Goal: Complete application form

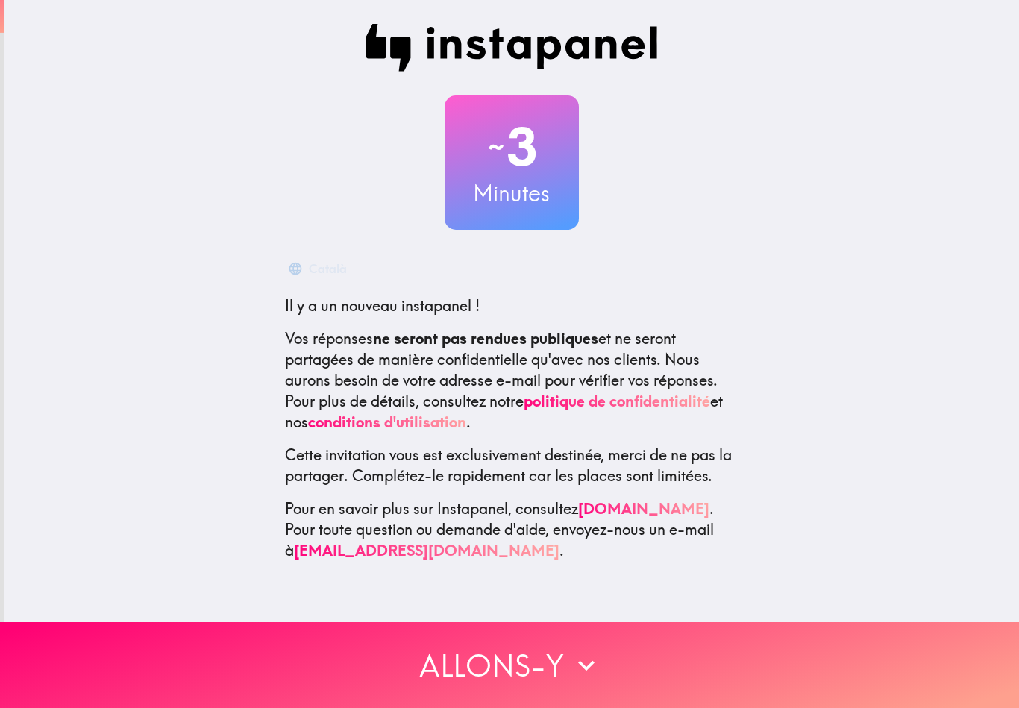
click at [712, 624] on button "Allons-y" at bounding box center [509, 665] width 1019 height 86
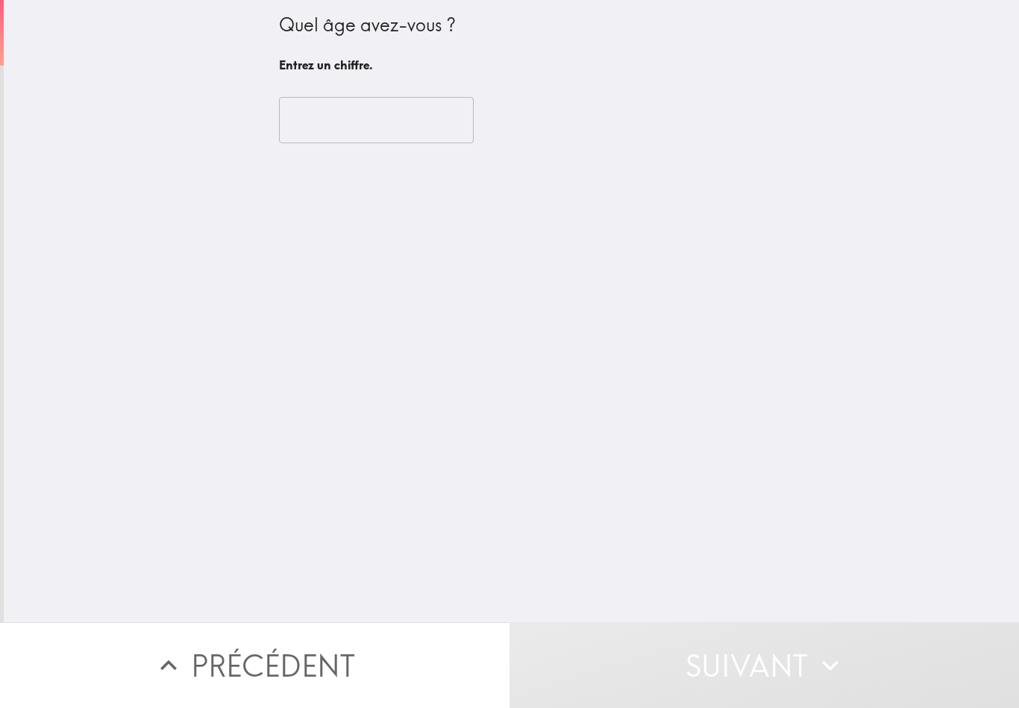
click at [304, 119] on input "number" at bounding box center [376, 120] width 195 height 46
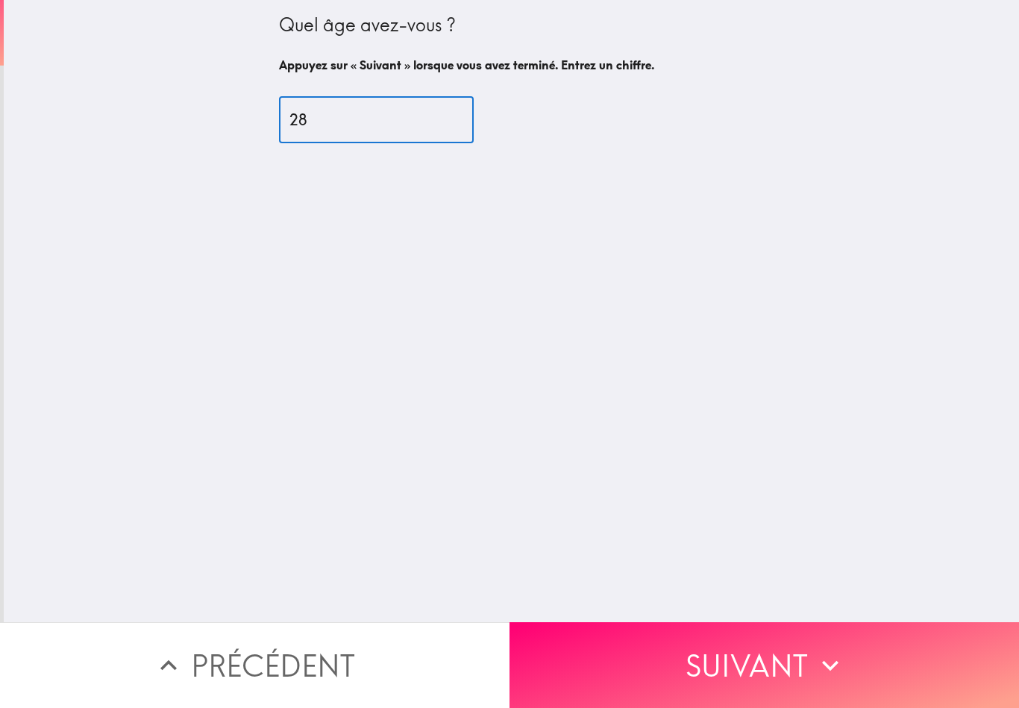
type input "28"
click at [830, 651] on icon "button" at bounding box center [830, 665] width 33 height 33
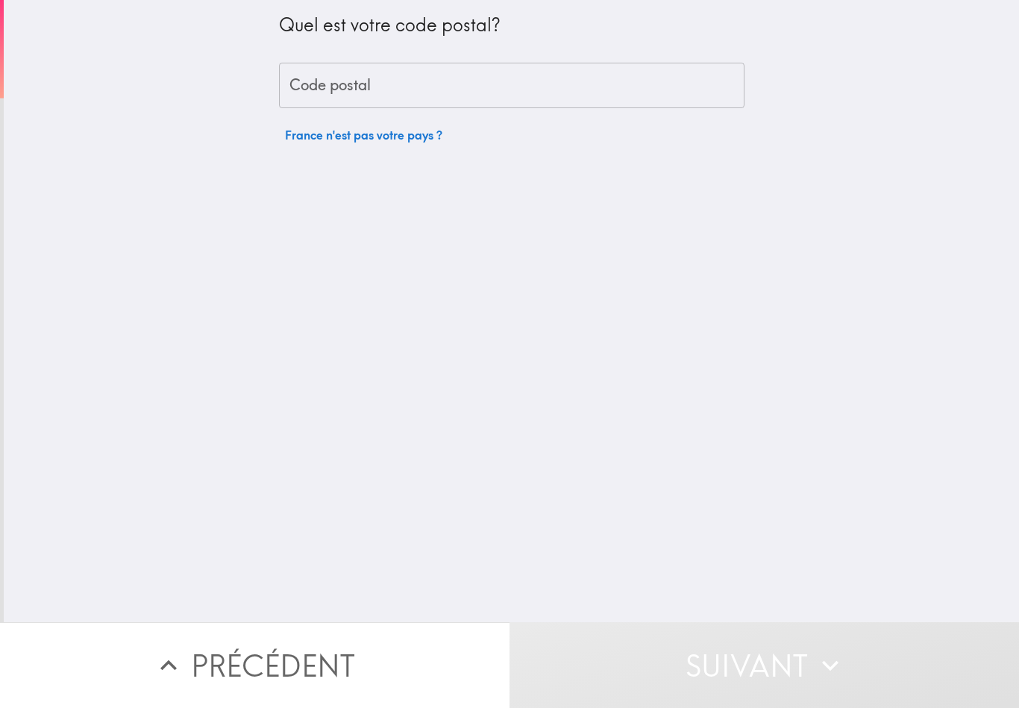
click at [310, 90] on div "Code postal Code postal" at bounding box center [512, 86] width 466 height 46
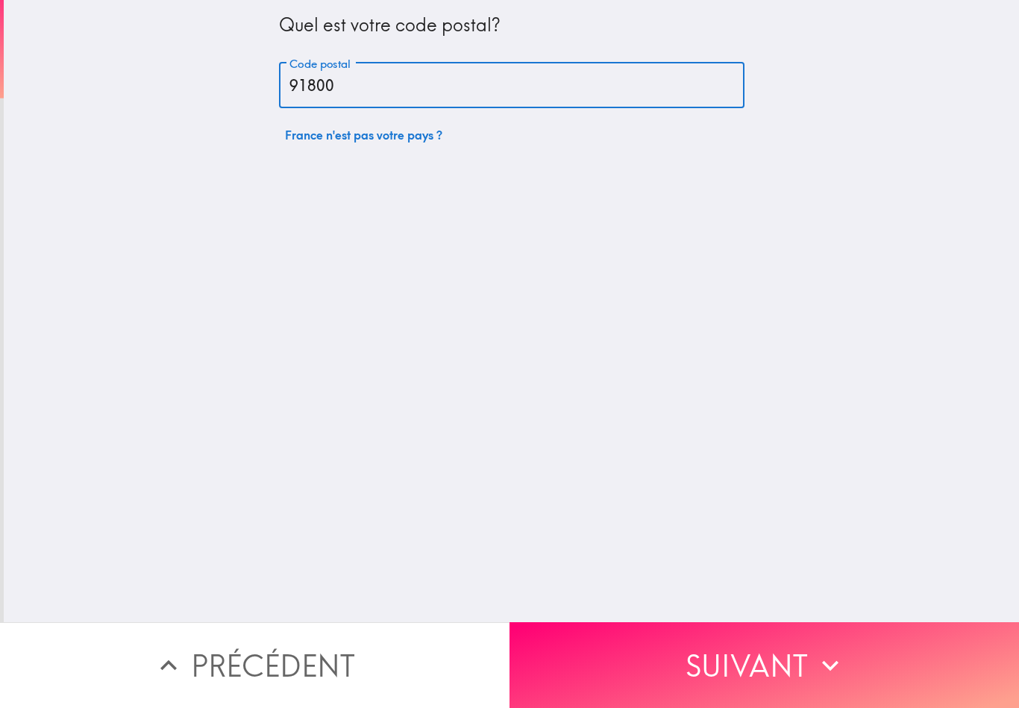
type input "91800"
click at [809, 654] on button "Suivant" at bounding box center [765, 665] width 510 height 86
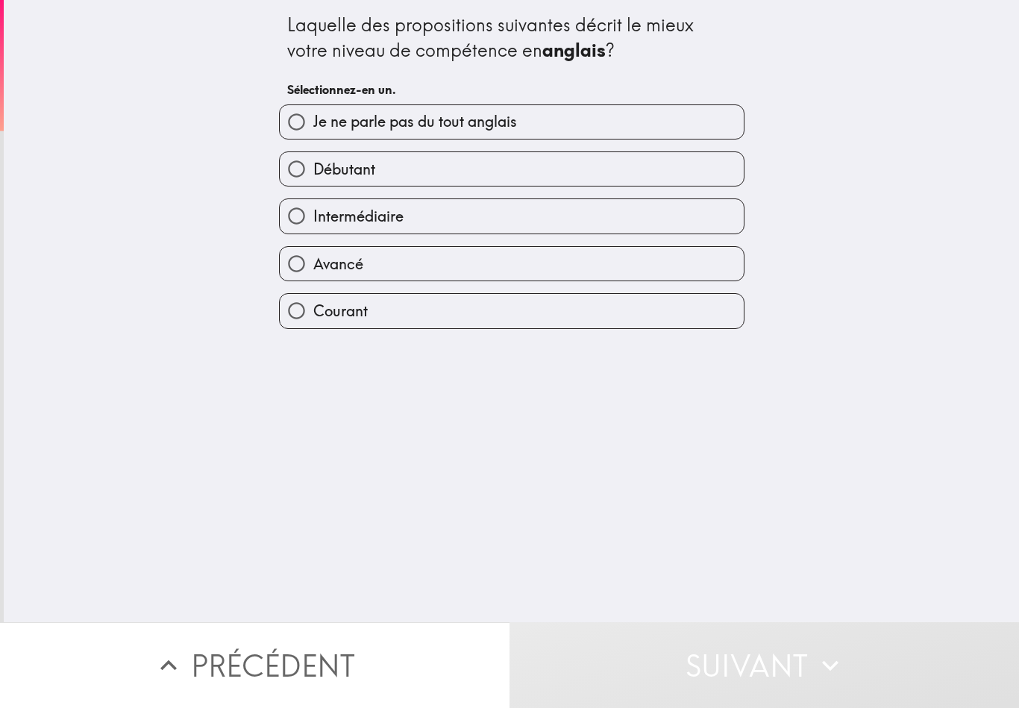
click at [298, 304] on input "Courant" at bounding box center [297, 311] width 34 height 34
radio input "true"
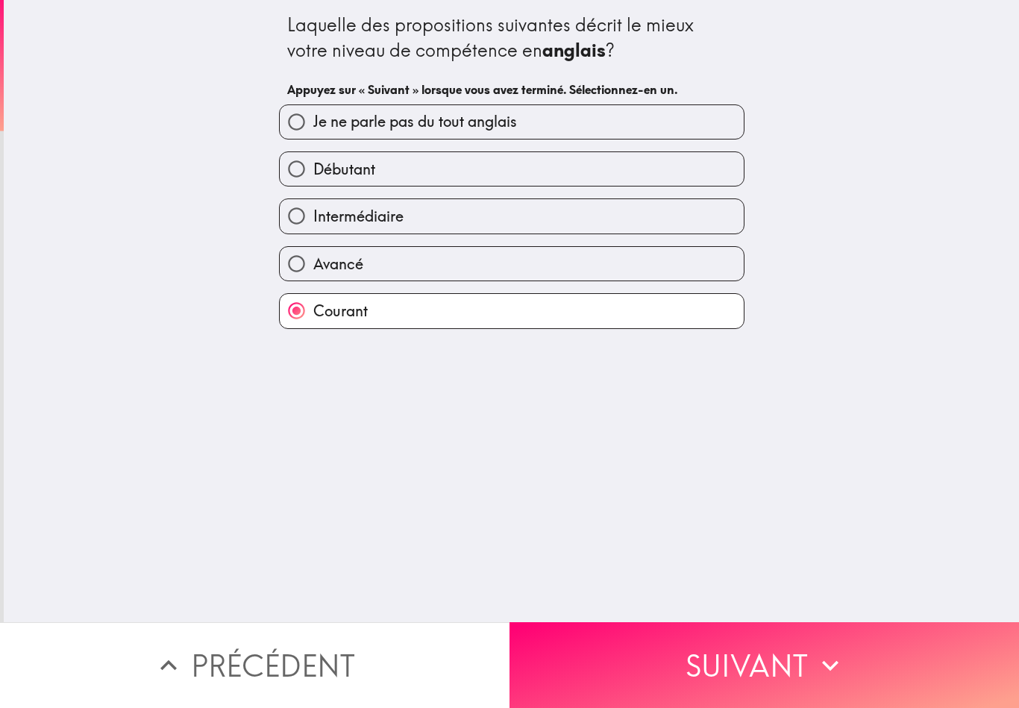
click at [781, 663] on button "Suivant" at bounding box center [765, 665] width 510 height 86
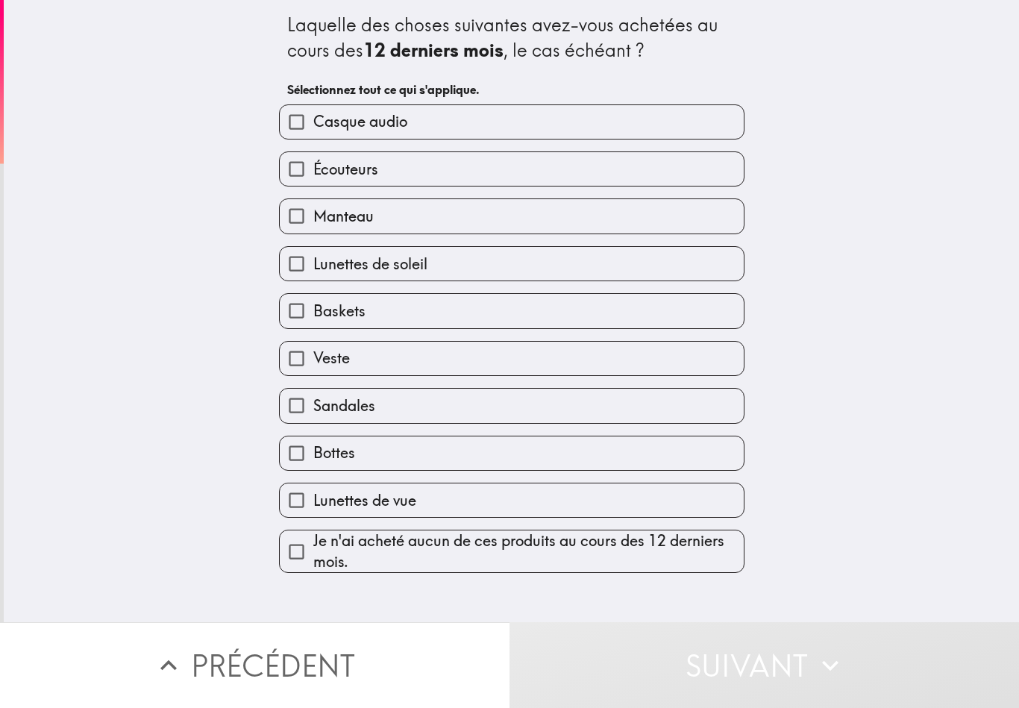
click at [299, 131] on input "Casque audio" at bounding box center [297, 122] width 34 height 34
checkbox input "true"
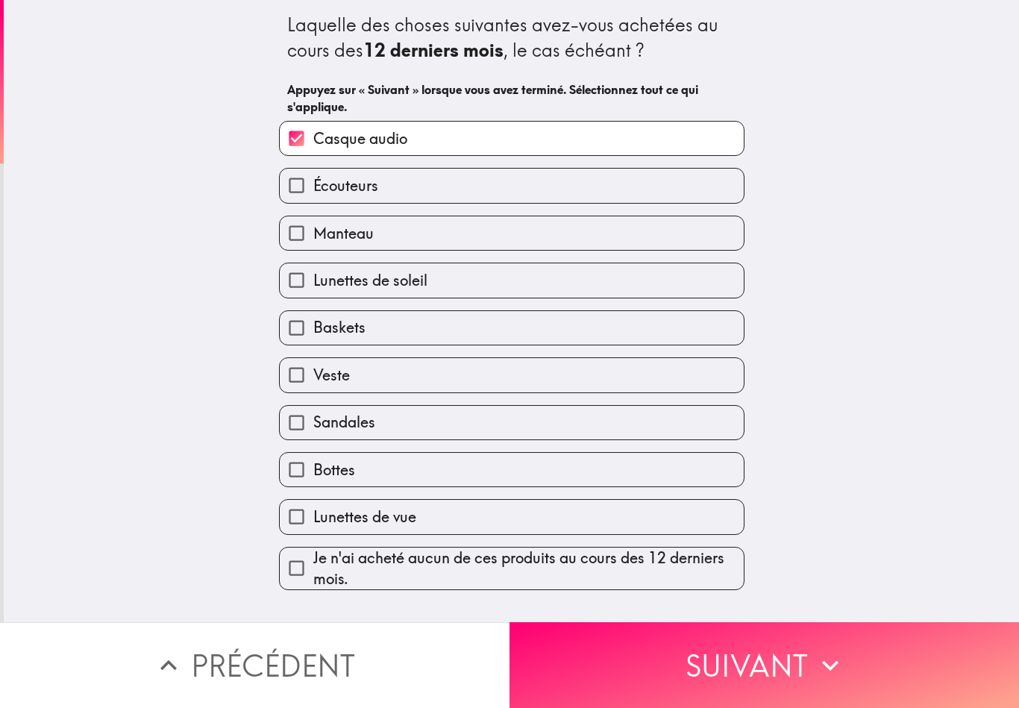
click at [298, 189] on input "Écouteurs" at bounding box center [297, 186] width 34 height 34
checkbox input "true"
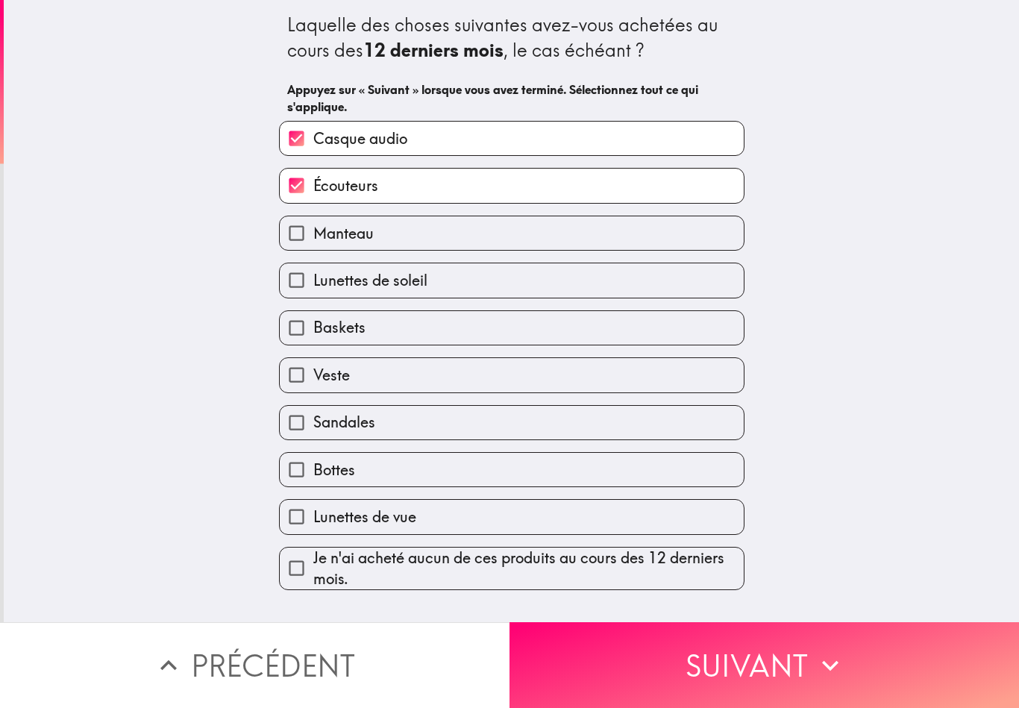
click at [289, 249] on input "Manteau" at bounding box center [297, 233] width 34 height 34
checkbox input "true"
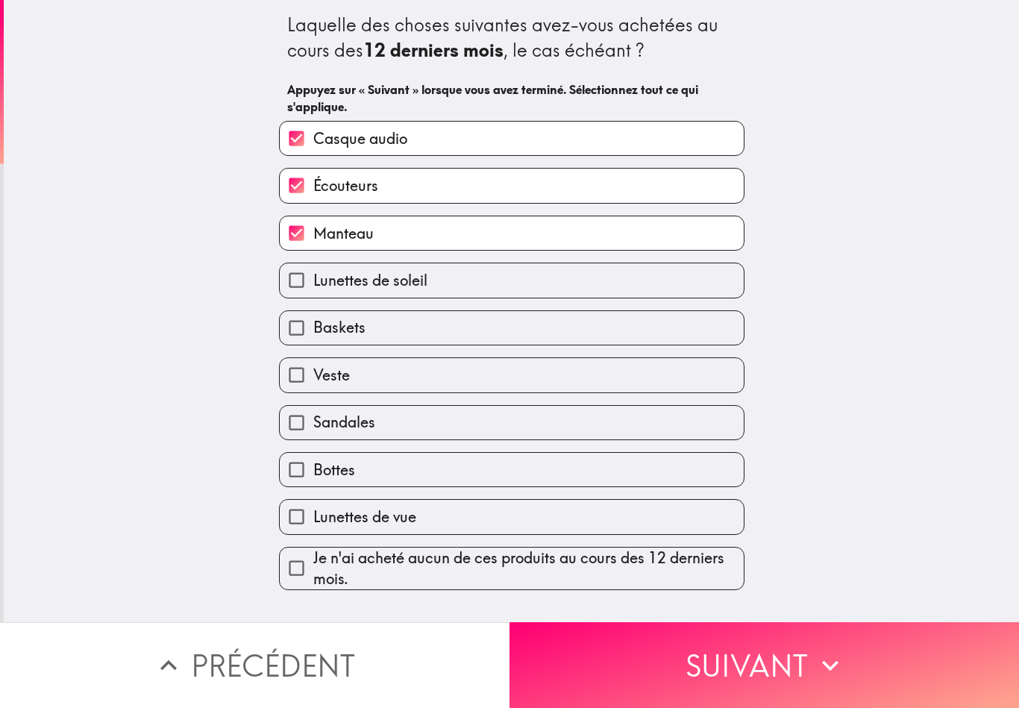
click at [309, 278] on input "Lunettes de soleil" at bounding box center [297, 280] width 34 height 34
checkbox input "true"
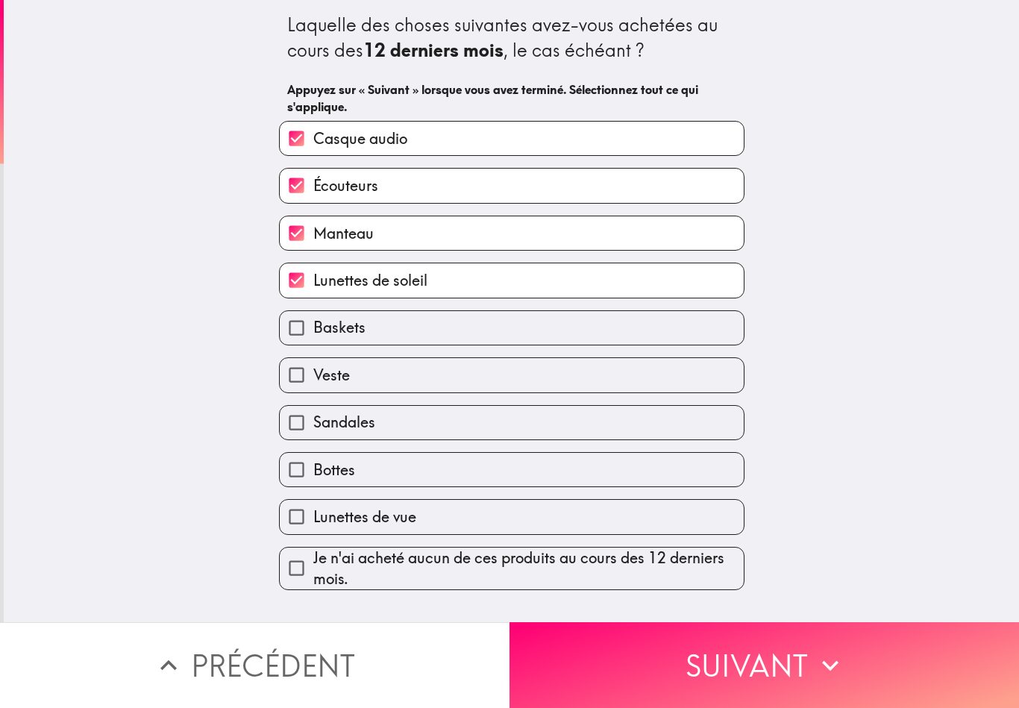
click at [289, 339] on input "Baskets" at bounding box center [297, 328] width 34 height 34
checkbox input "true"
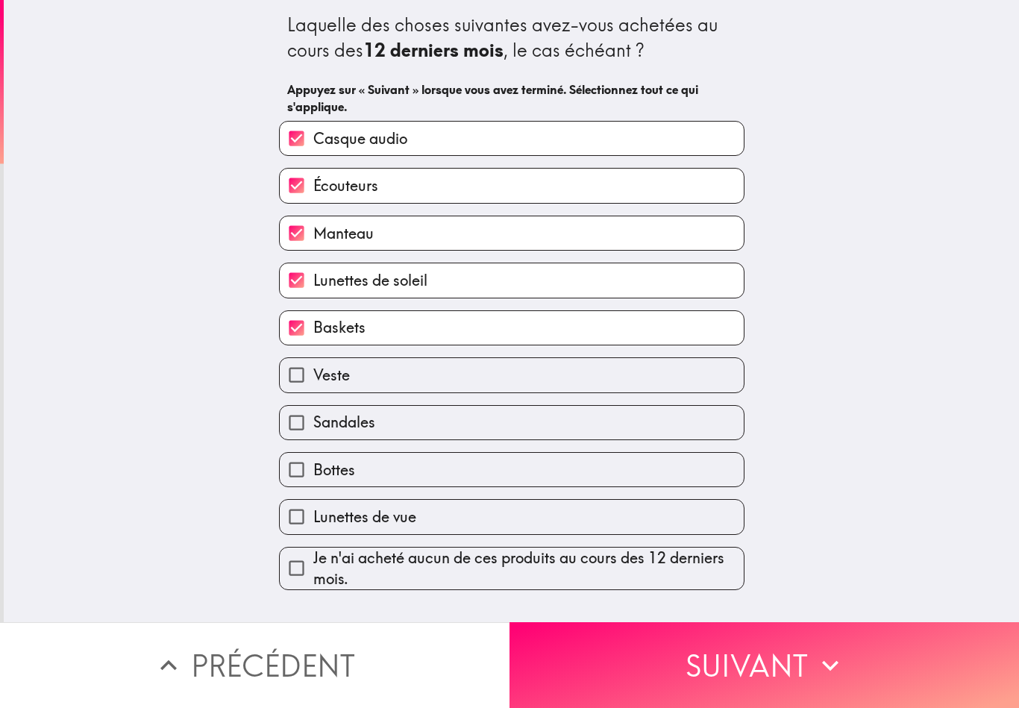
click at [298, 374] on input "Veste" at bounding box center [297, 375] width 34 height 34
checkbox input "true"
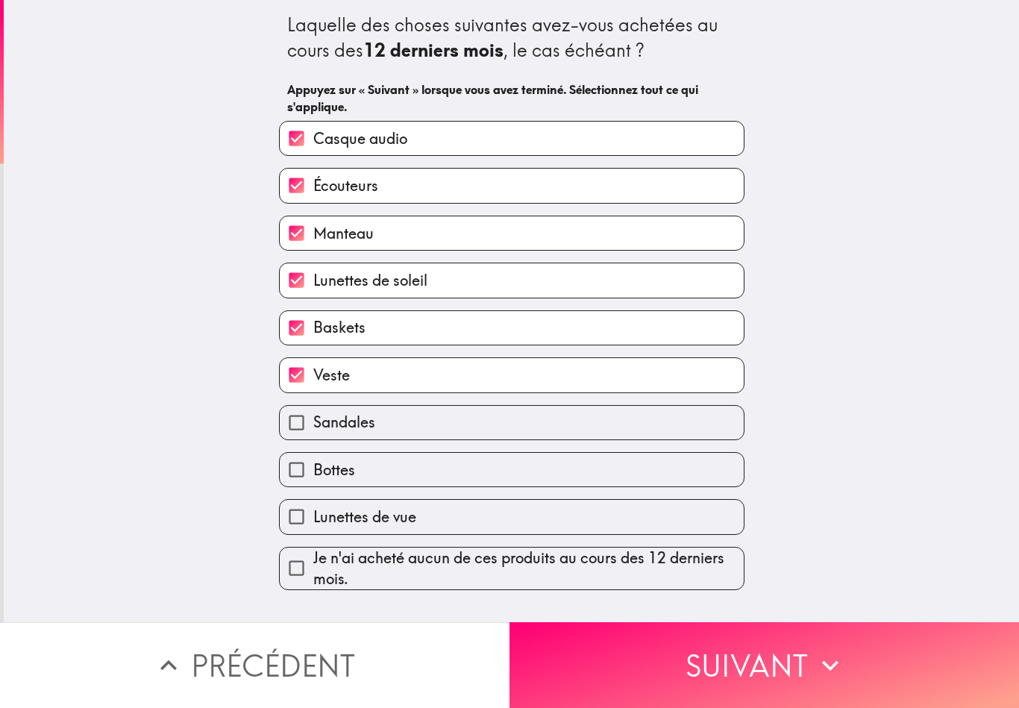
click at [292, 526] on input "Lunettes de vue" at bounding box center [297, 517] width 34 height 34
checkbox input "true"
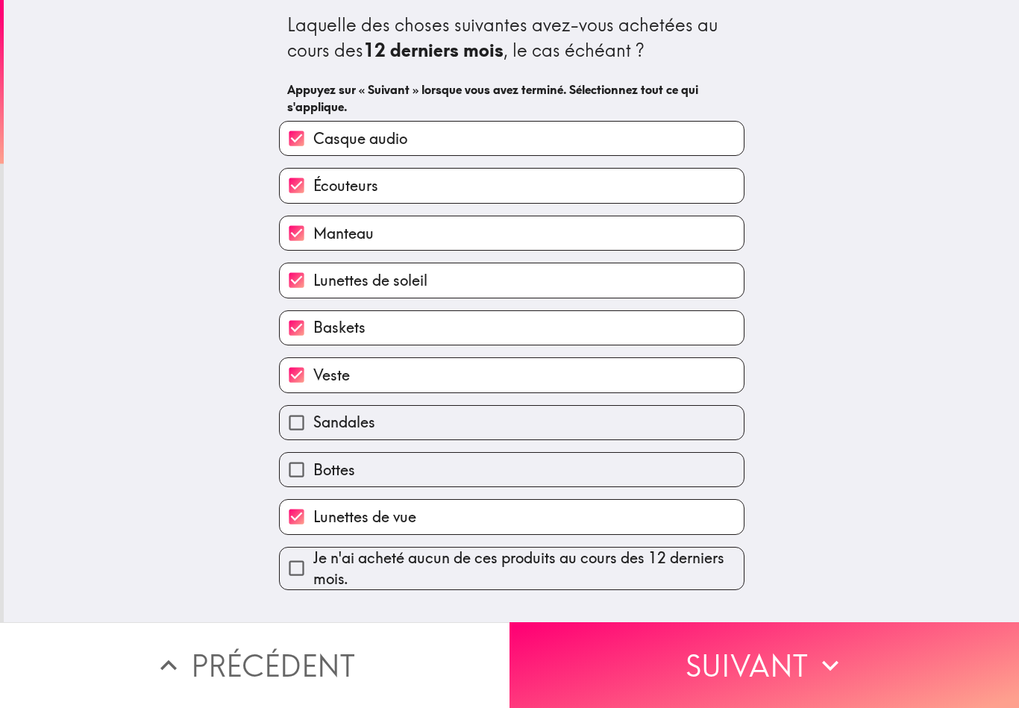
click at [674, 663] on button "Suivant" at bounding box center [765, 665] width 510 height 86
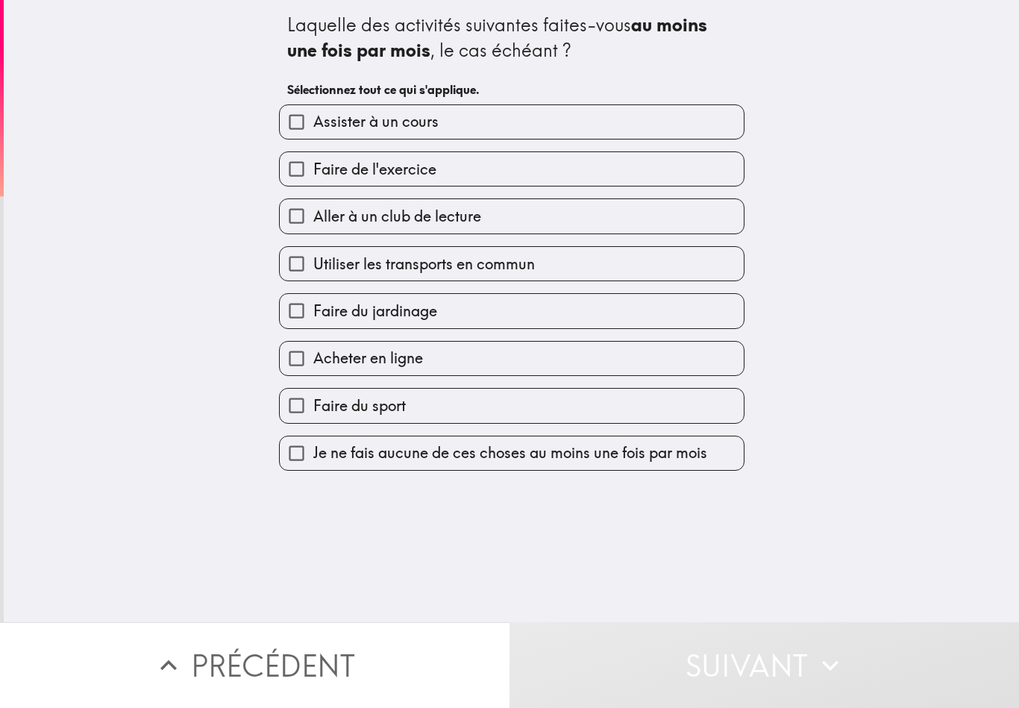
click at [615, 125] on label "Assister à un cours" at bounding box center [512, 122] width 464 height 34
click at [313, 125] on input "Assister à un cours" at bounding box center [297, 122] width 34 height 34
checkbox input "true"
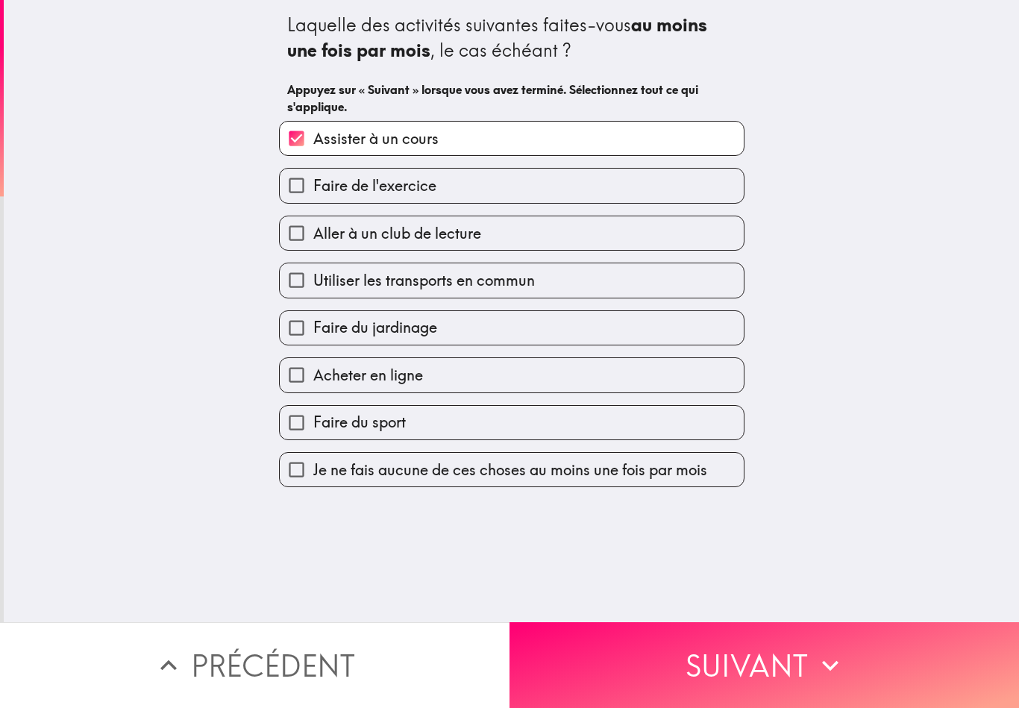
click at [593, 192] on label "Faire de l'exercice" at bounding box center [512, 186] width 464 height 34
click at [313, 192] on input "Faire de l'exercice" at bounding box center [297, 186] width 34 height 34
checkbox input "true"
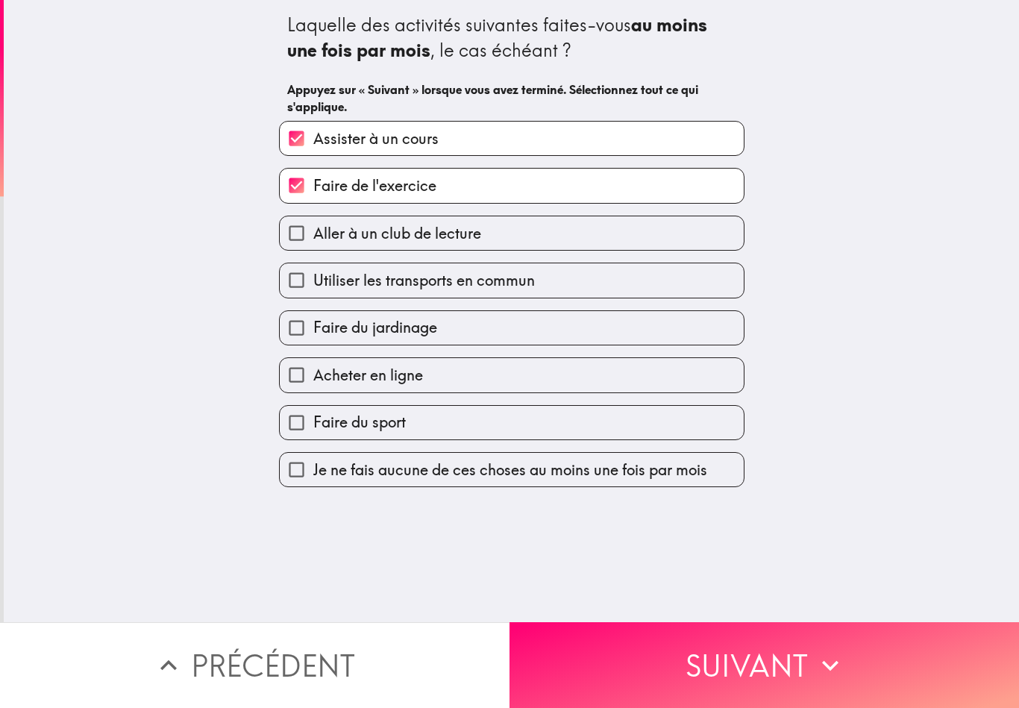
click at [605, 288] on label "Utiliser les transports en commun" at bounding box center [512, 280] width 464 height 34
click at [313, 288] on input "Utiliser les transports en commun" at bounding box center [297, 280] width 34 height 34
checkbox input "true"
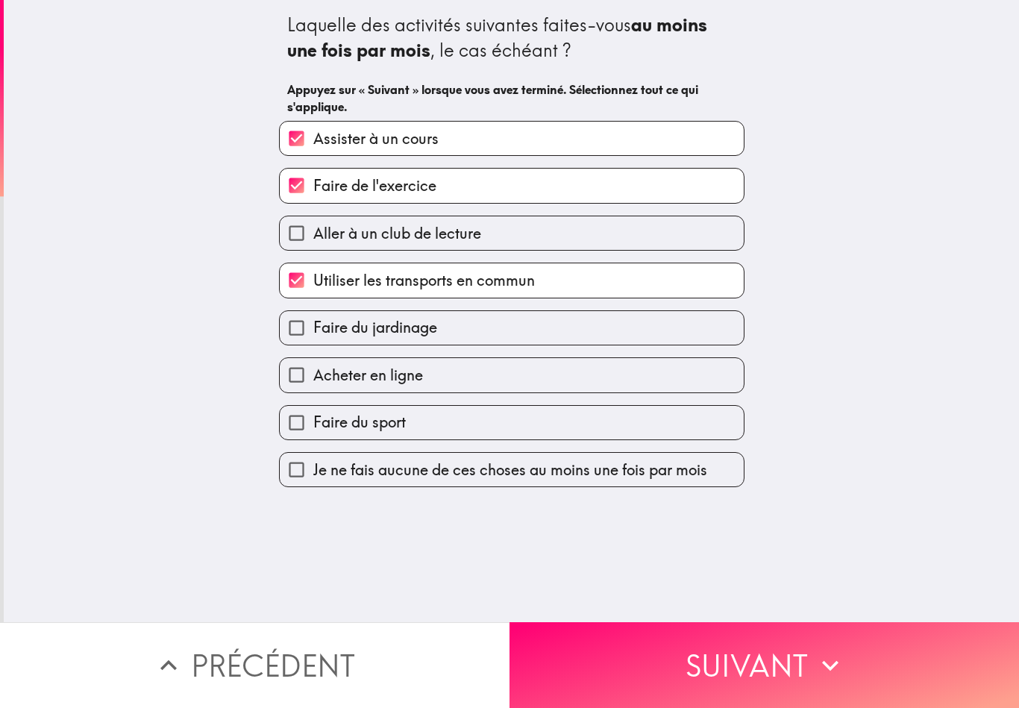
click at [629, 381] on label "Acheter en ligne" at bounding box center [512, 375] width 464 height 34
click at [313, 381] on input "Acheter en ligne" at bounding box center [297, 375] width 34 height 34
checkbox input "true"
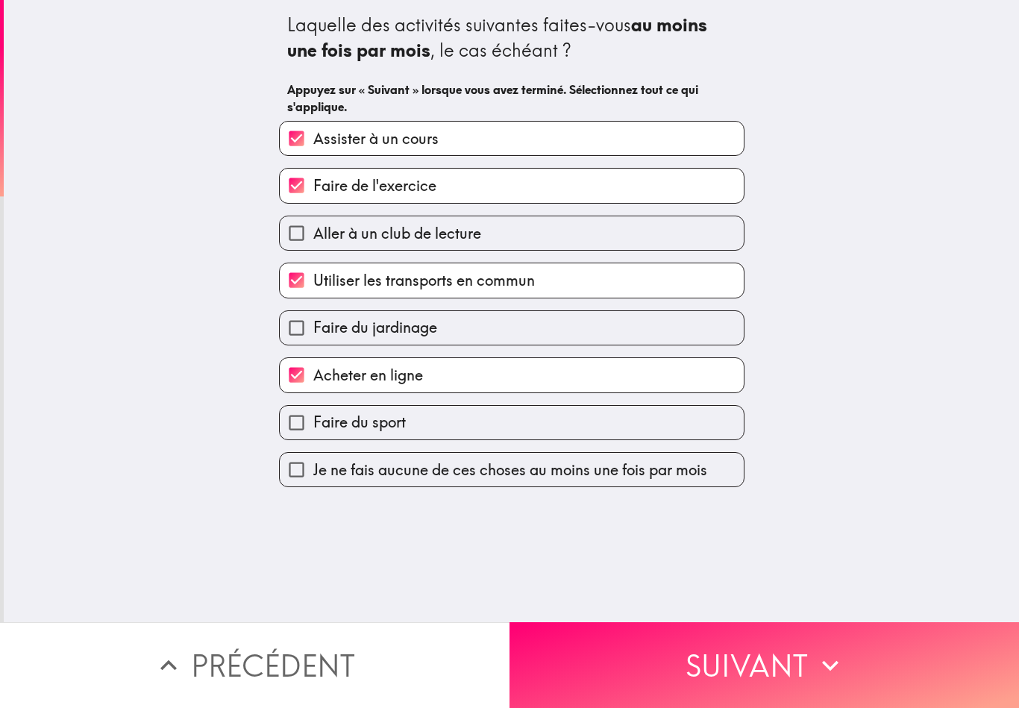
click at [779, 657] on button "Suivant" at bounding box center [765, 665] width 510 height 86
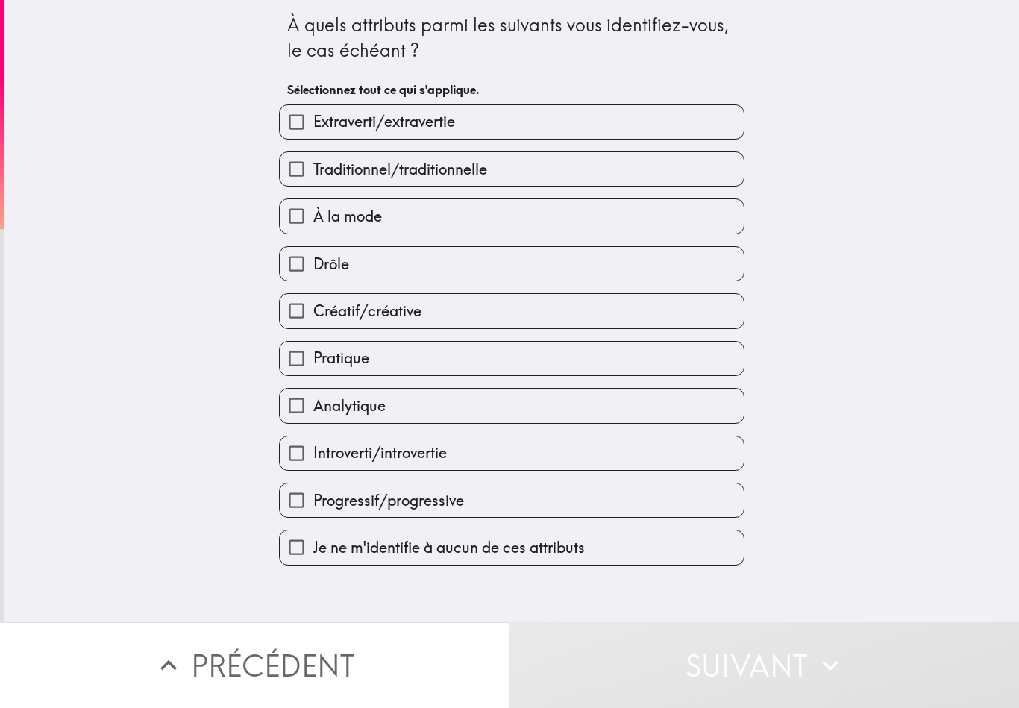
click at [680, 123] on label "Extraverti/extravertie" at bounding box center [512, 122] width 464 height 34
click at [313, 123] on input "Extraverti/extravertie" at bounding box center [297, 122] width 34 height 34
checkbox input "true"
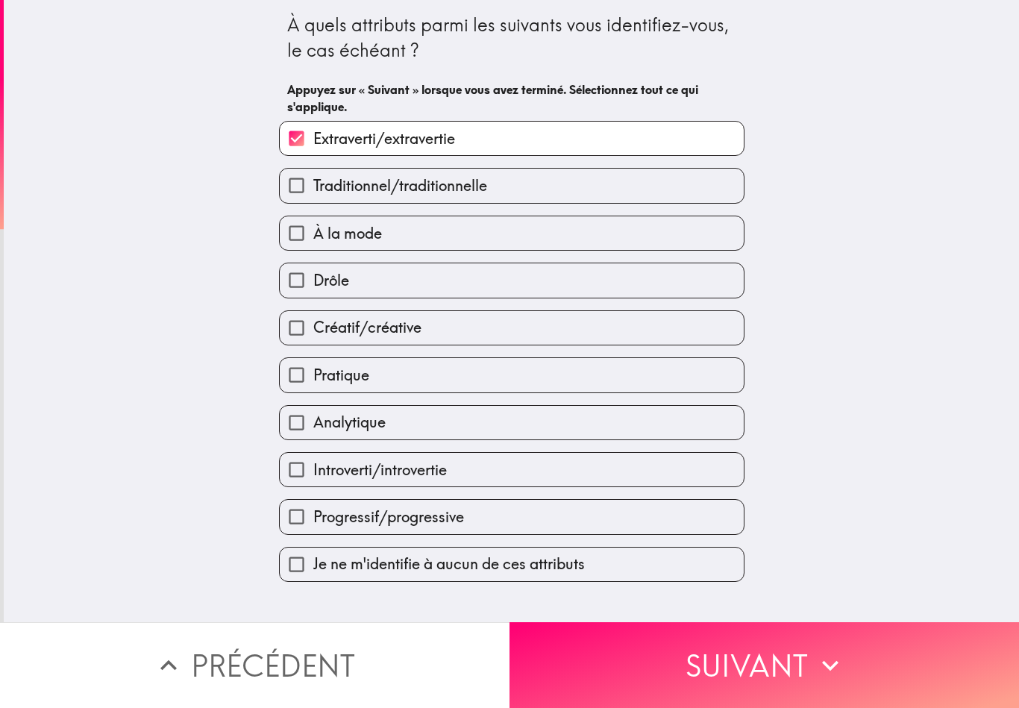
click at [650, 202] on label "Traditionnel/traditionnelle" at bounding box center [512, 186] width 464 height 34
click at [313, 202] on input "Traditionnel/traditionnelle" at bounding box center [297, 186] width 34 height 34
checkbox input "true"
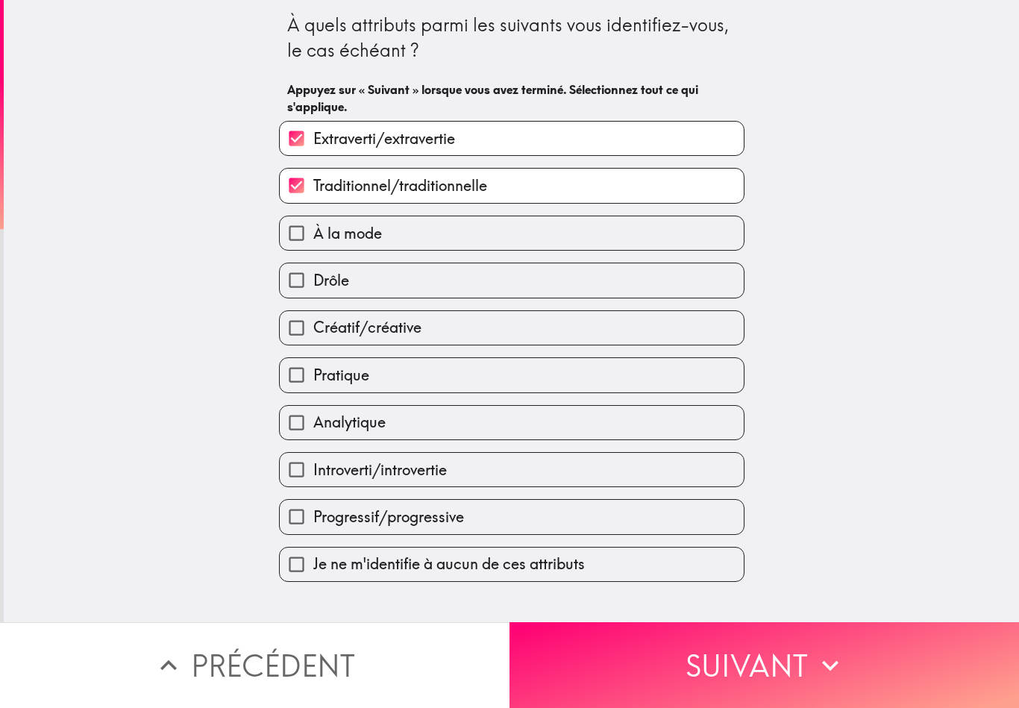
click at [638, 239] on label "À la mode" at bounding box center [512, 233] width 464 height 34
click at [313, 239] on input "À la mode" at bounding box center [297, 233] width 34 height 34
checkbox input "true"
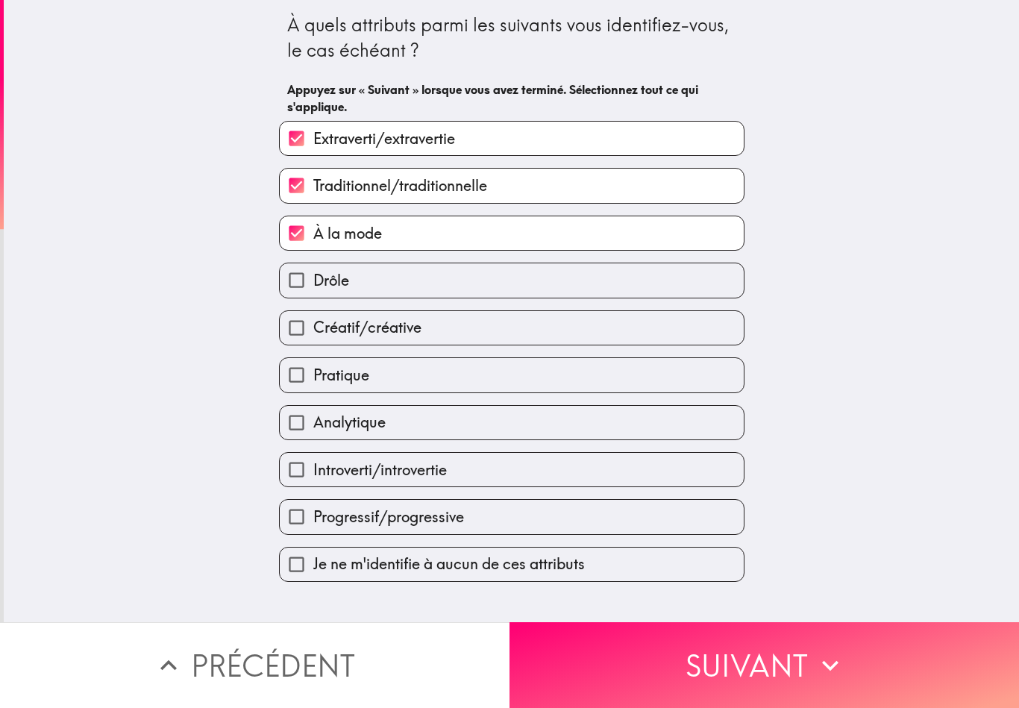
click at [633, 286] on label "Drôle" at bounding box center [512, 280] width 464 height 34
click at [313, 286] on input "Drôle" at bounding box center [297, 280] width 34 height 34
checkbox input "true"
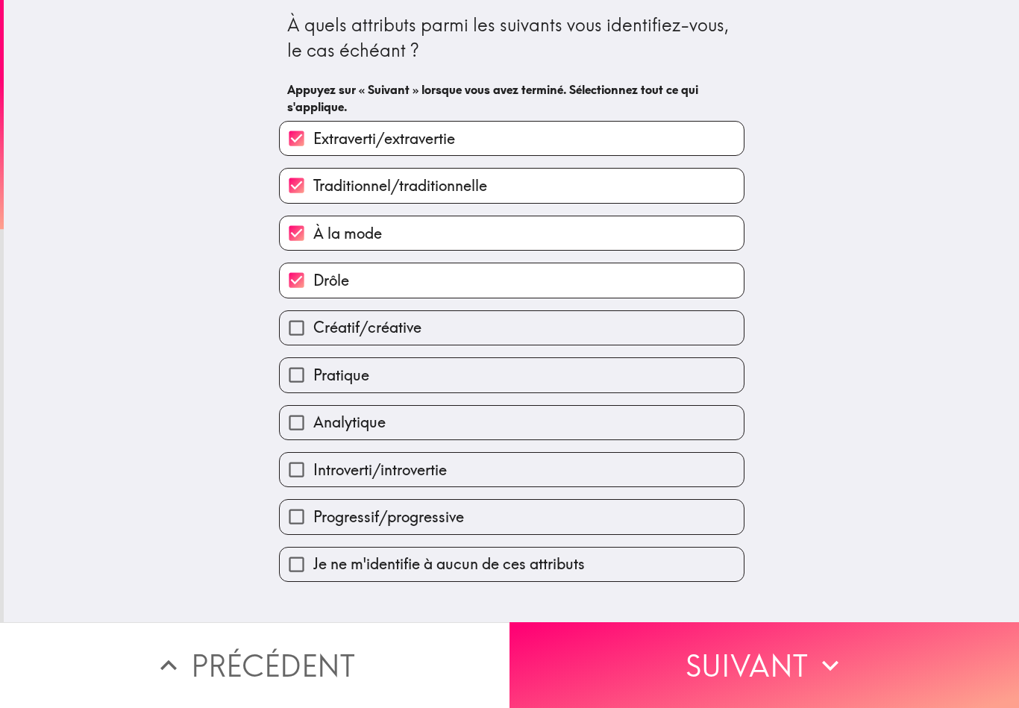
click at [638, 331] on label "Créatif/créative" at bounding box center [512, 328] width 464 height 34
click at [313, 331] on input "Créatif/créative" at bounding box center [297, 328] width 34 height 34
checkbox input "true"
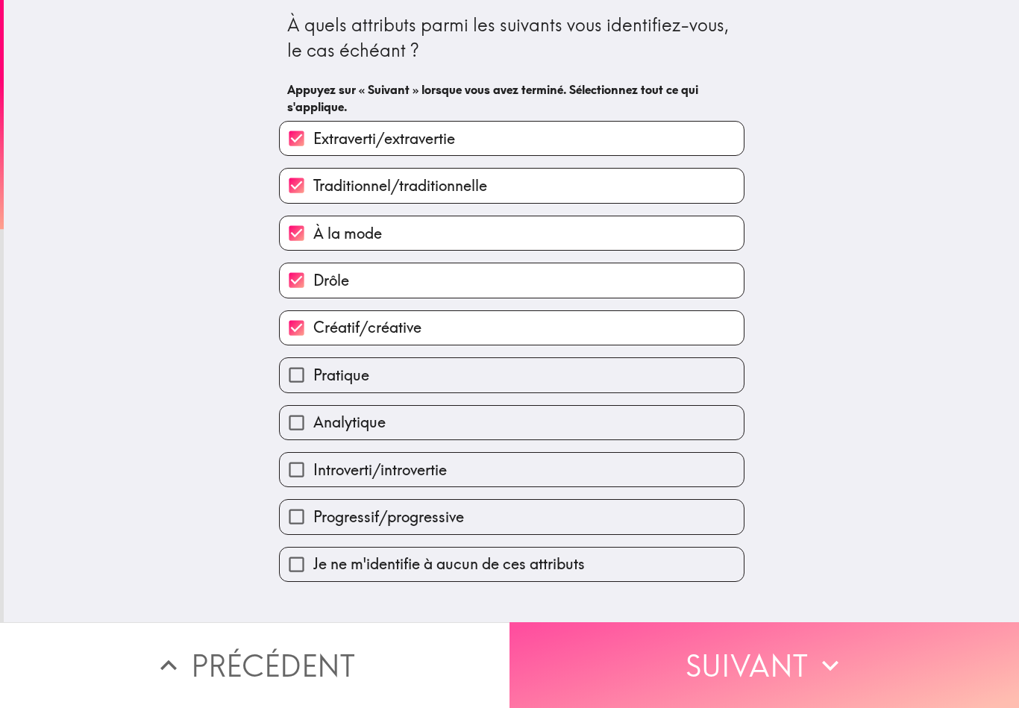
click at [752, 654] on button "Suivant" at bounding box center [765, 665] width 510 height 86
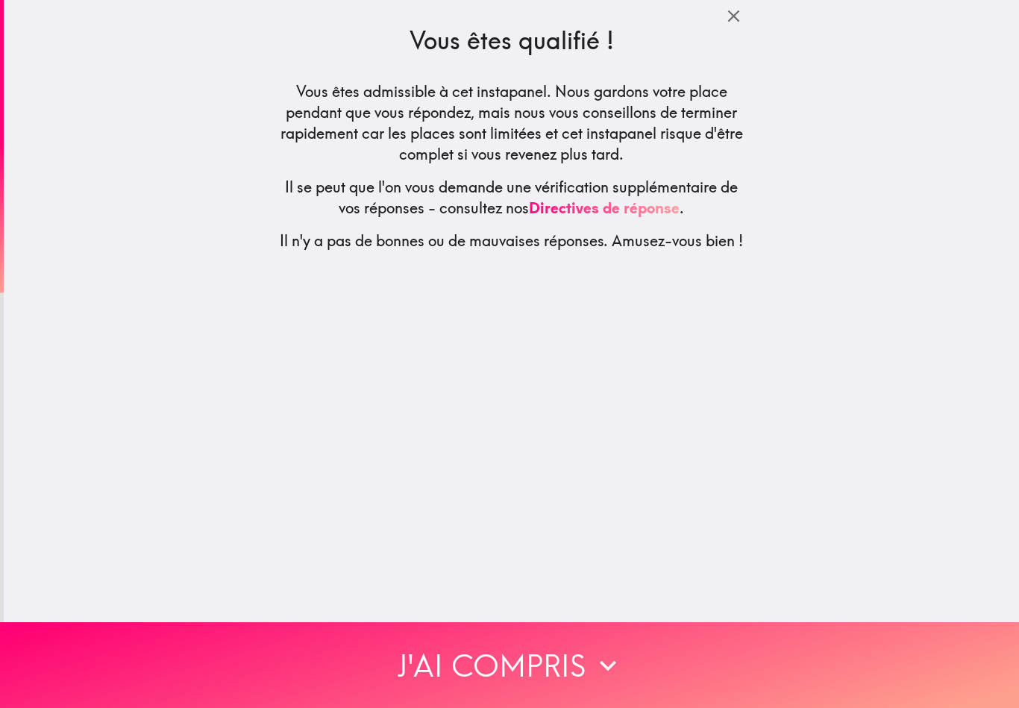
click at [759, 652] on button "J'ai compris" at bounding box center [509, 665] width 1019 height 86
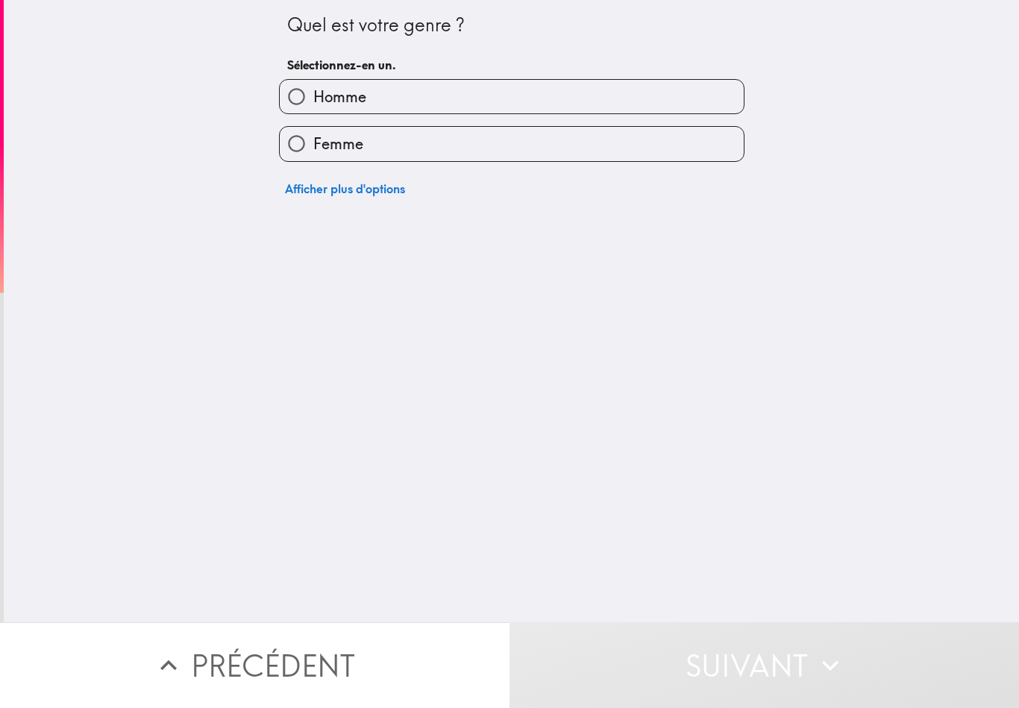
click at [638, 98] on label "Homme" at bounding box center [512, 97] width 464 height 34
click at [313, 98] on input "Homme" at bounding box center [297, 97] width 34 height 34
radio input "true"
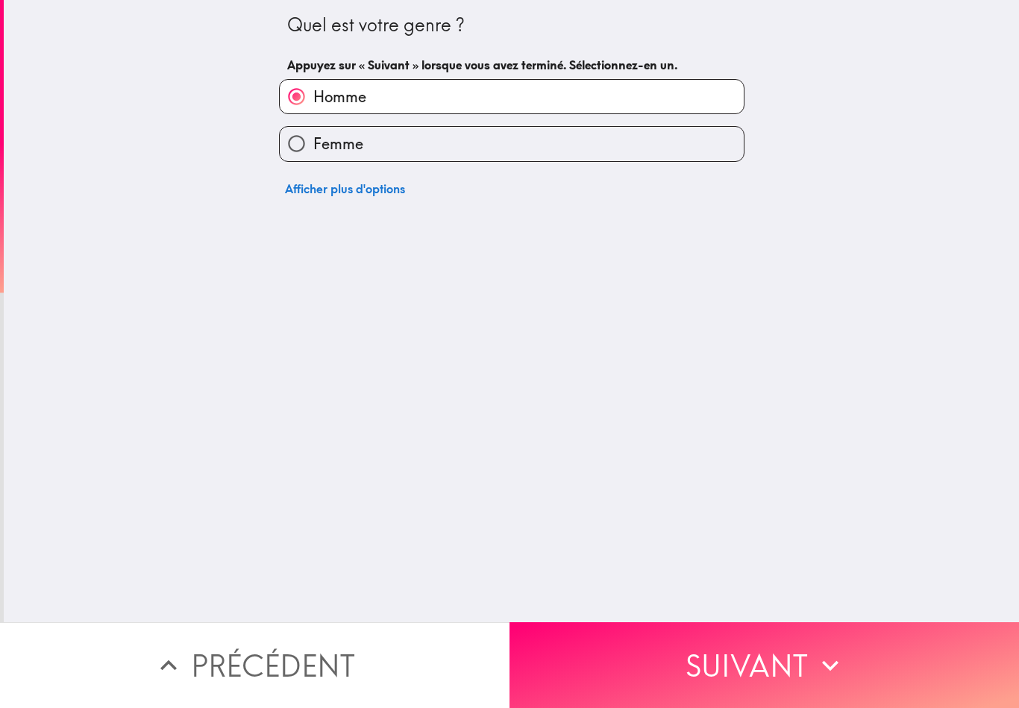
click at [774, 661] on button "Suivant" at bounding box center [765, 665] width 510 height 86
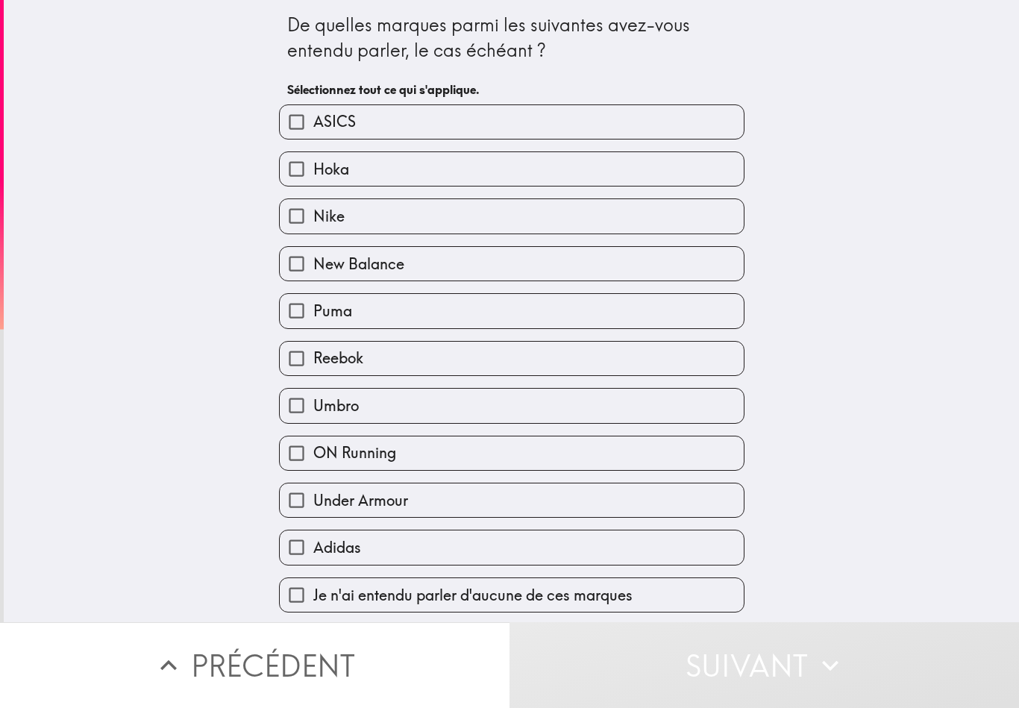
click at [698, 131] on label "ASICS" at bounding box center [512, 122] width 464 height 34
click at [313, 131] on input "ASICS" at bounding box center [297, 122] width 34 height 34
checkbox input "true"
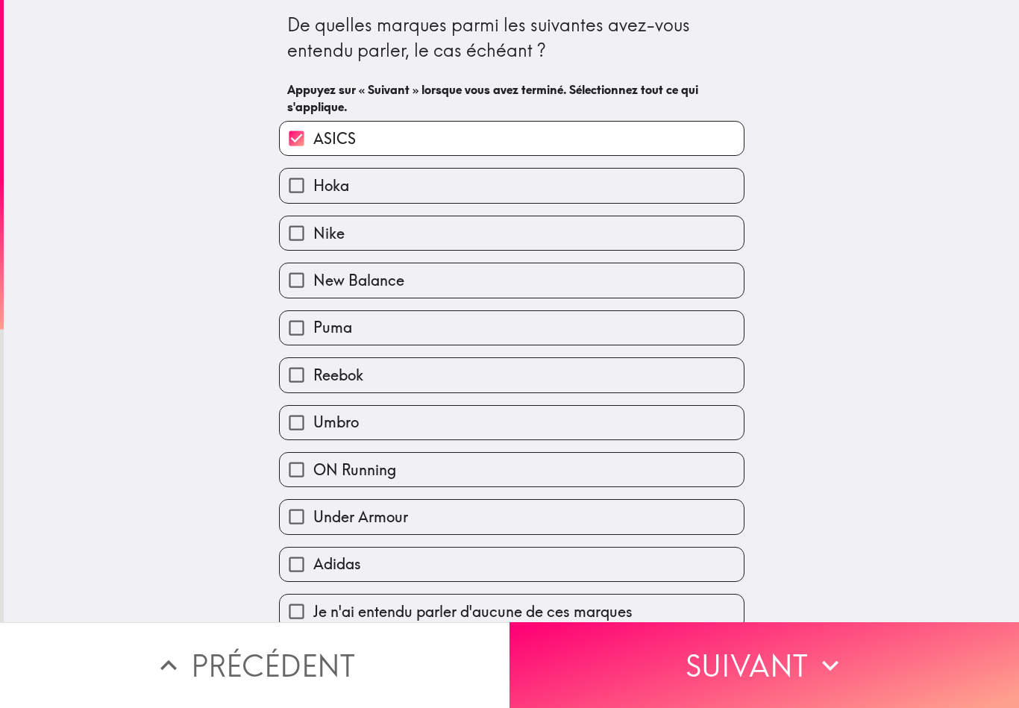
click at [645, 225] on label "Nike" at bounding box center [512, 233] width 464 height 34
click at [313, 225] on input "Nike" at bounding box center [297, 233] width 34 height 34
checkbox input "true"
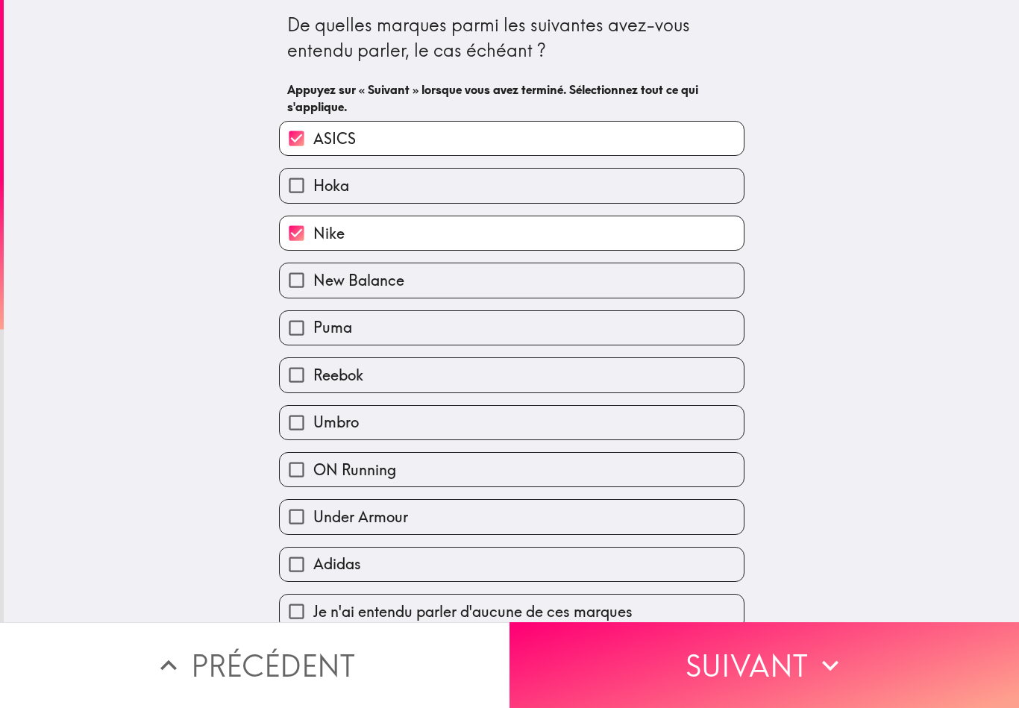
click at [645, 283] on label "New Balance" at bounding box center [512, 280] width 464 height 34
click at [313, 283] on input "New Balance" at bounding box center [297, 280] width 34 height 34
checkbox input "true"
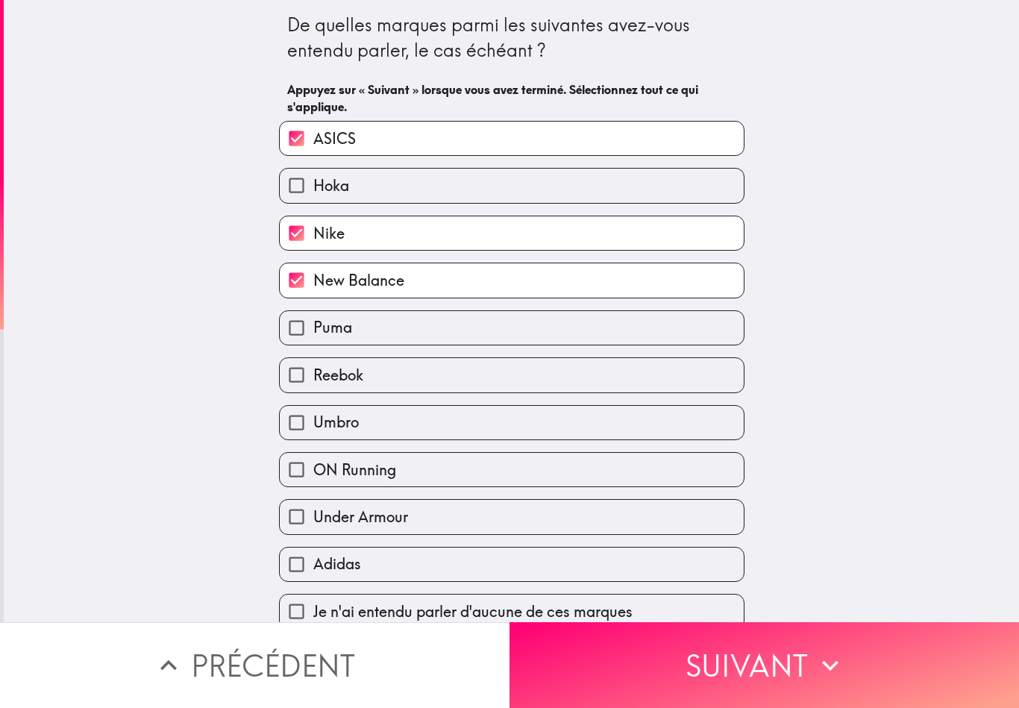
click at [654, 334] on label "Puma" at bounding box center [512, 328] width 464 height 34
click at [313, 334] on input "Puma" at bounding box center [297, 328] width 34 height 34
checkbox input "true"
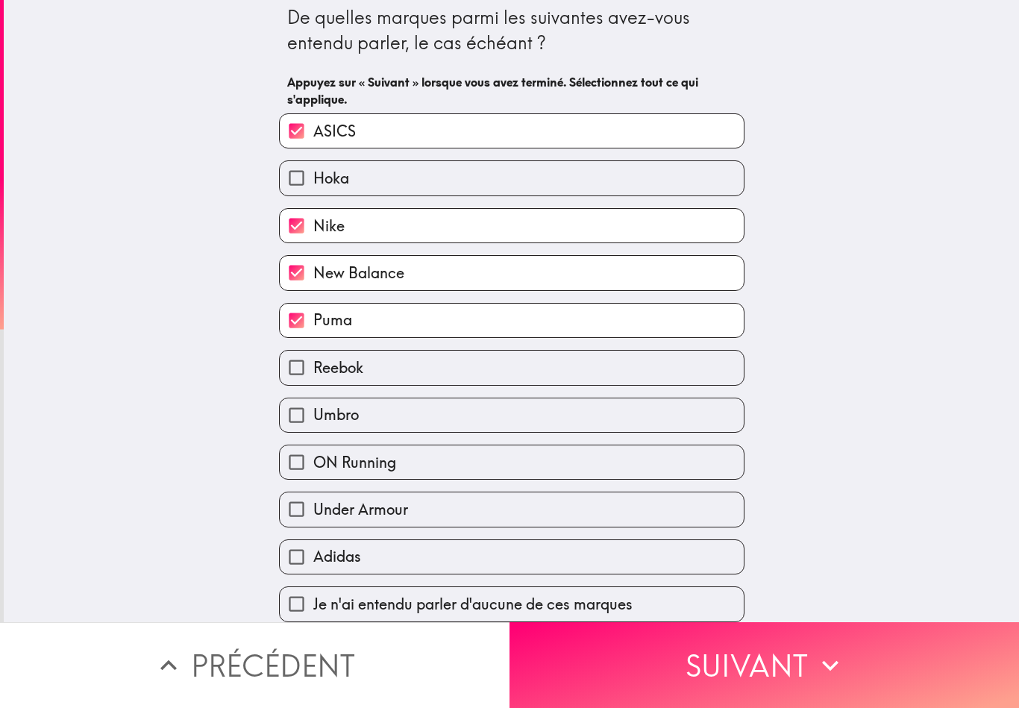
scroll to position [14, 0]
click at [657, 351] on label "Reebok" at bounding box center [512, 368] width 464 height 34
click at [313, 351] on input "Reebok" at bounding box center [297, 368] width 34 height 34
checkbox input "true"
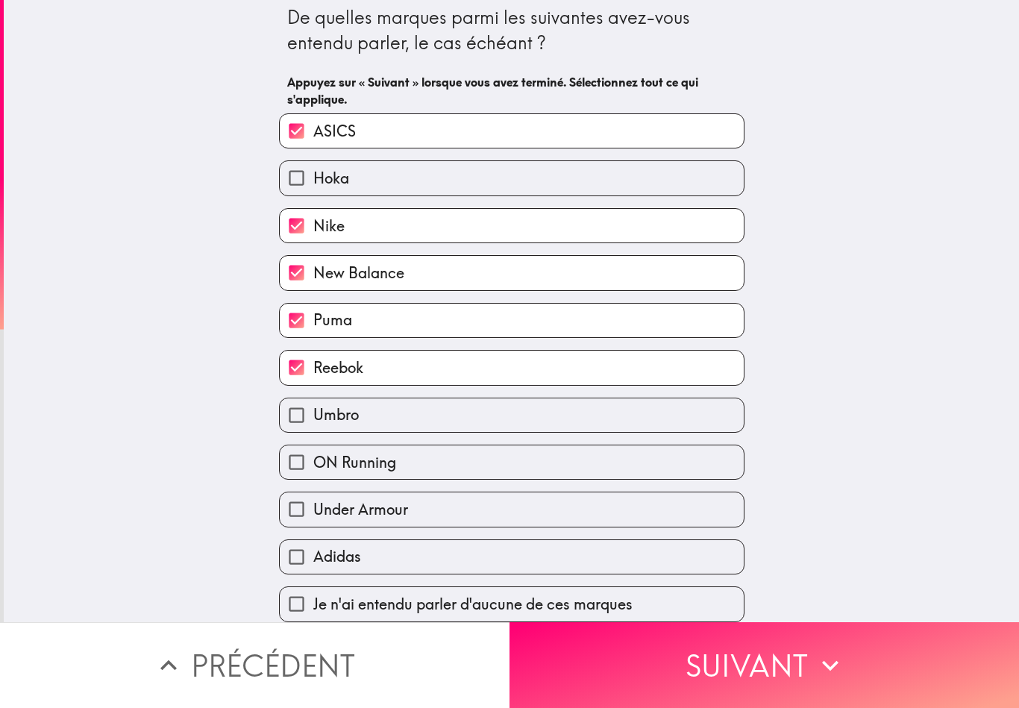
click at [675, 465] on label "ON Running" at bounding box center [512, 462] width 464 height 34
click at [313, 465] on input "ON Running" at bounding box center [297, 462] width 34 height 34
checkbox input "true"
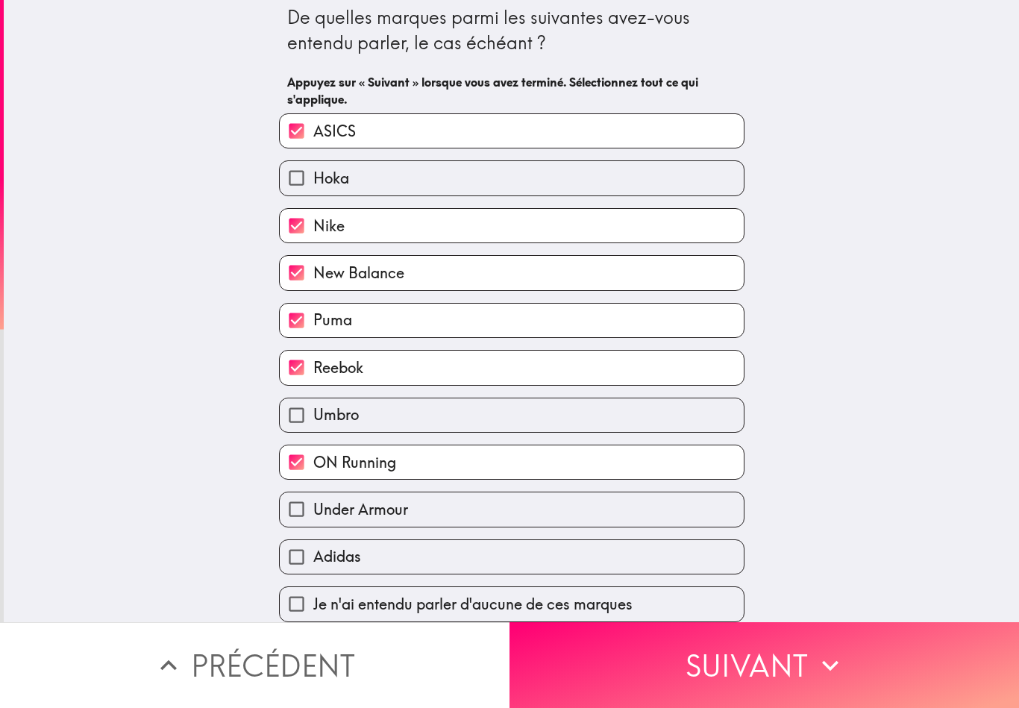
click at [693, 572] on label "Adidas" at bounding box center [512, 557] width 464 height 34
click at [313, 572] on input "Adidas" at bounding box center [297, 557] width 34 height 34
checkbox input "true"
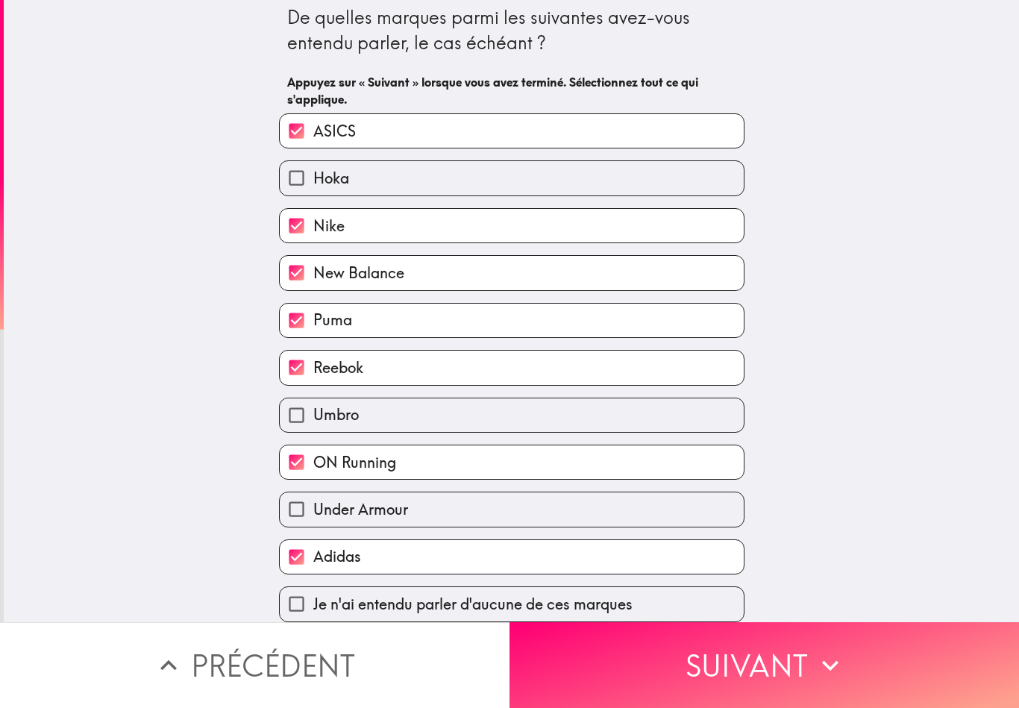
click at [789, 667] on button "Suivant" at bounding box center [765, 665] width 510 height 86
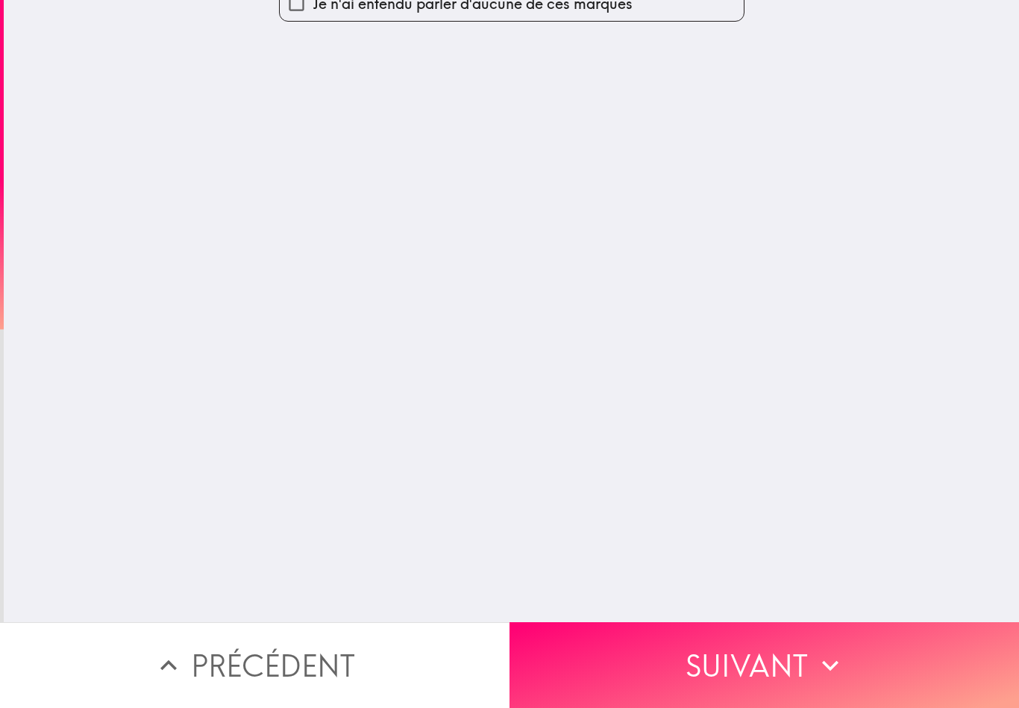
scroll to position [0, 0]
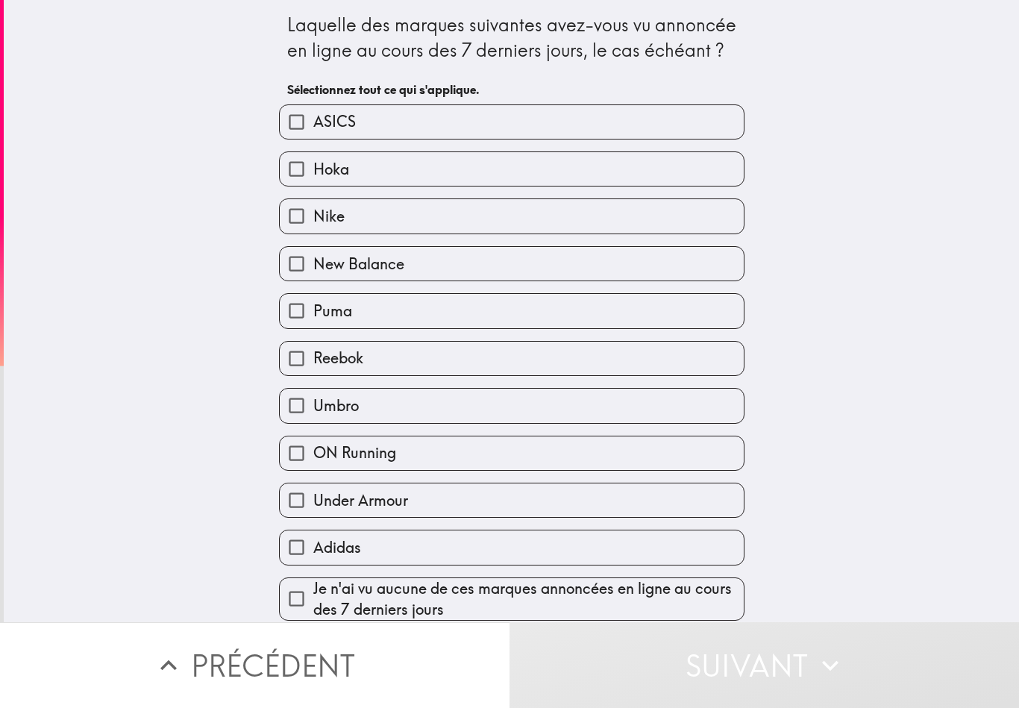
click at [693, 129] on label "ASICS" at bounding box center [512, 122] width 464 height 34
click at [313, 129] on input "ASICS" at bounding box center [297, 122] width 34 height 34
checkbox input "true"
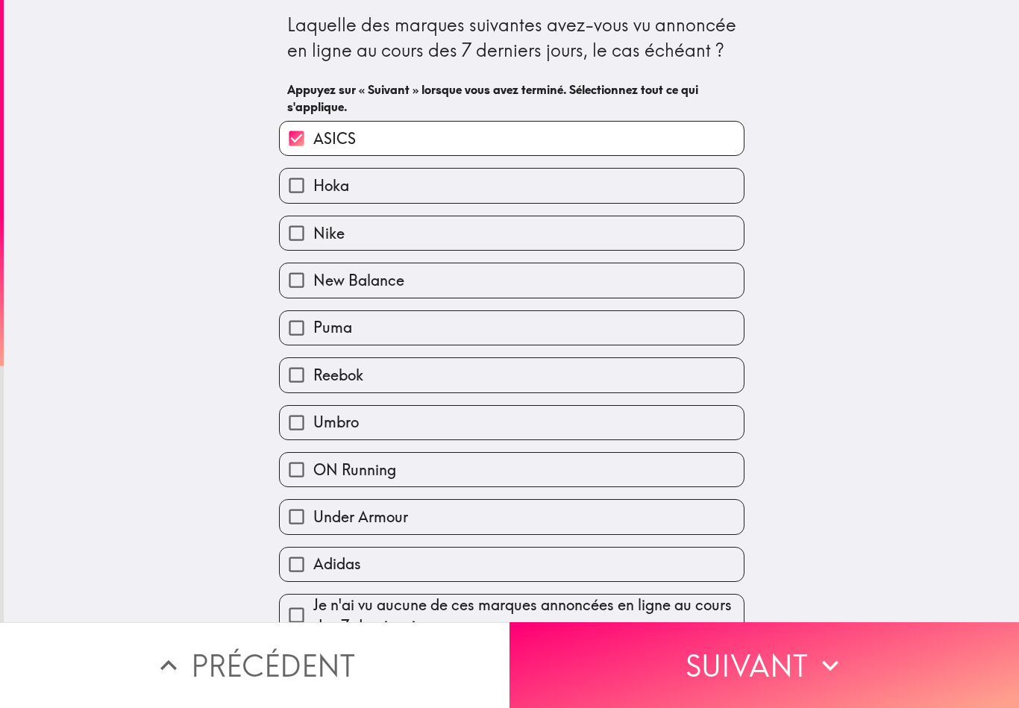
click at [662, 250] on label "Nike" at bounding box center [512, 233] width 464 height 34
click at [313, 250] on input "Nike" at bounding box center [297, 233] width 34 height 34
checkbox input "true"
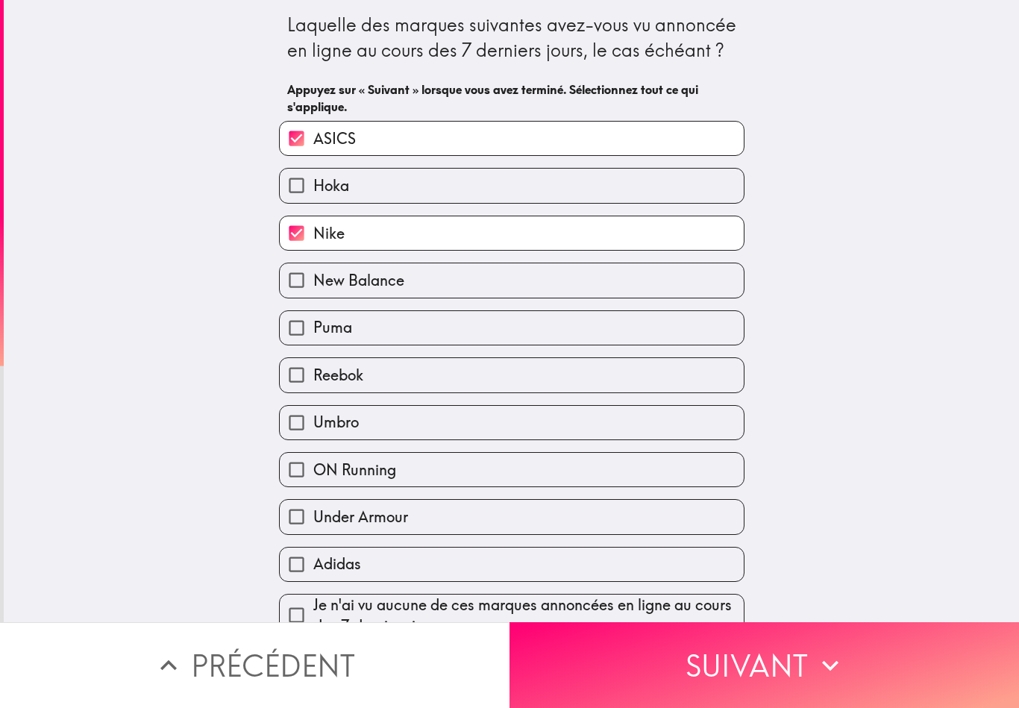
click at [653, 336] on label "Puma" at bounding box center [512, 328] width 464 height 34
click at [313, 336] on input "Puma" at bounding box center [297, 328] width 34 height 34
checkbox input "true"
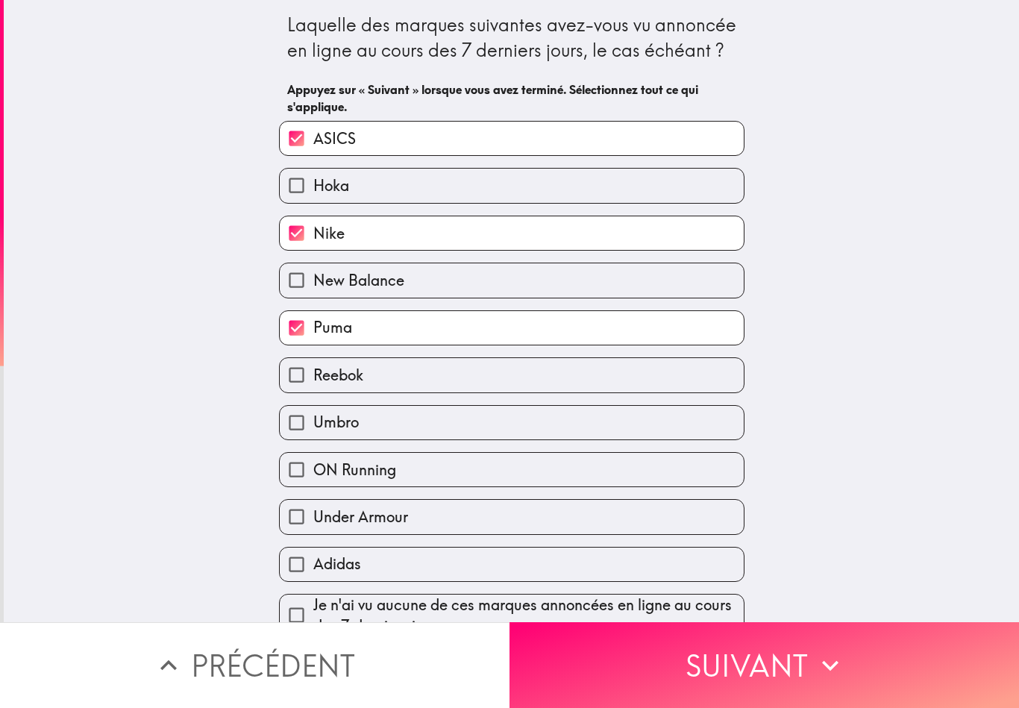
click at [766, 664] on button "Suivant" at bounding box center [765, 665] width 510 height 86
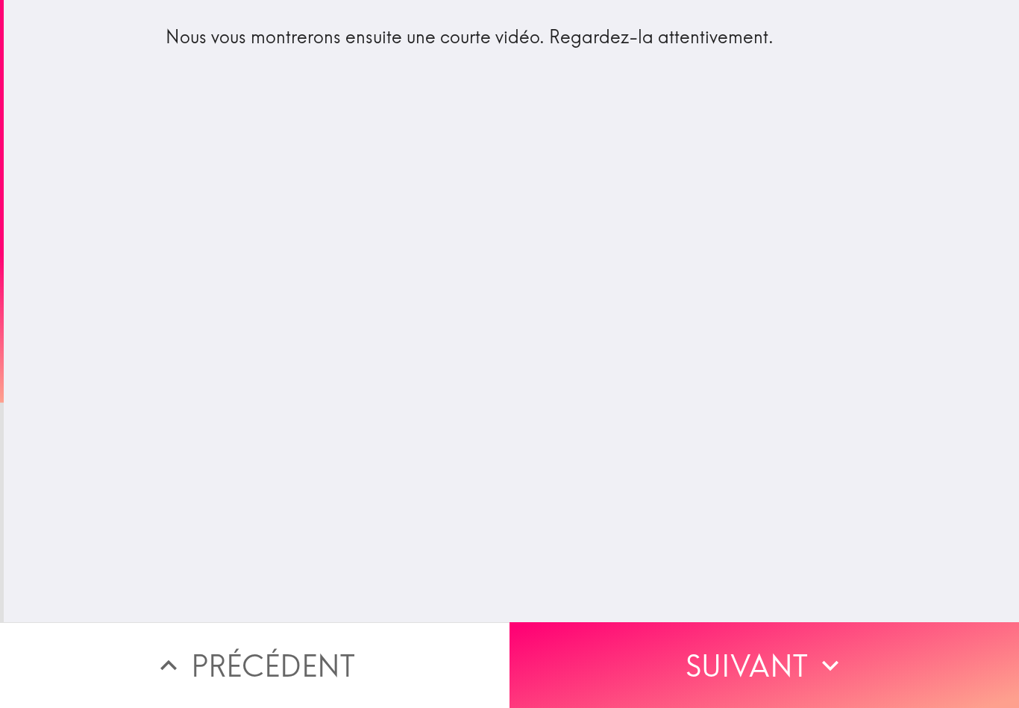
click at [845, 636] on button "Suivant" at bounding box center [765, 665] width 510 height 86
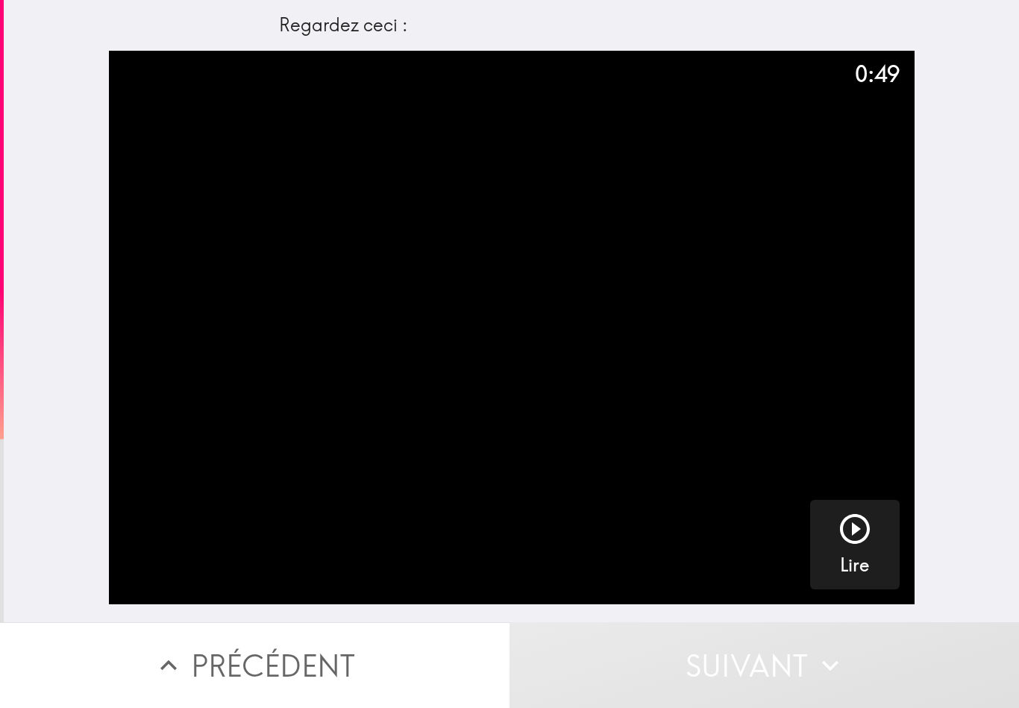
click at [866, 545] on icon "button" at bounding box center [855, 529] width 36 height 36
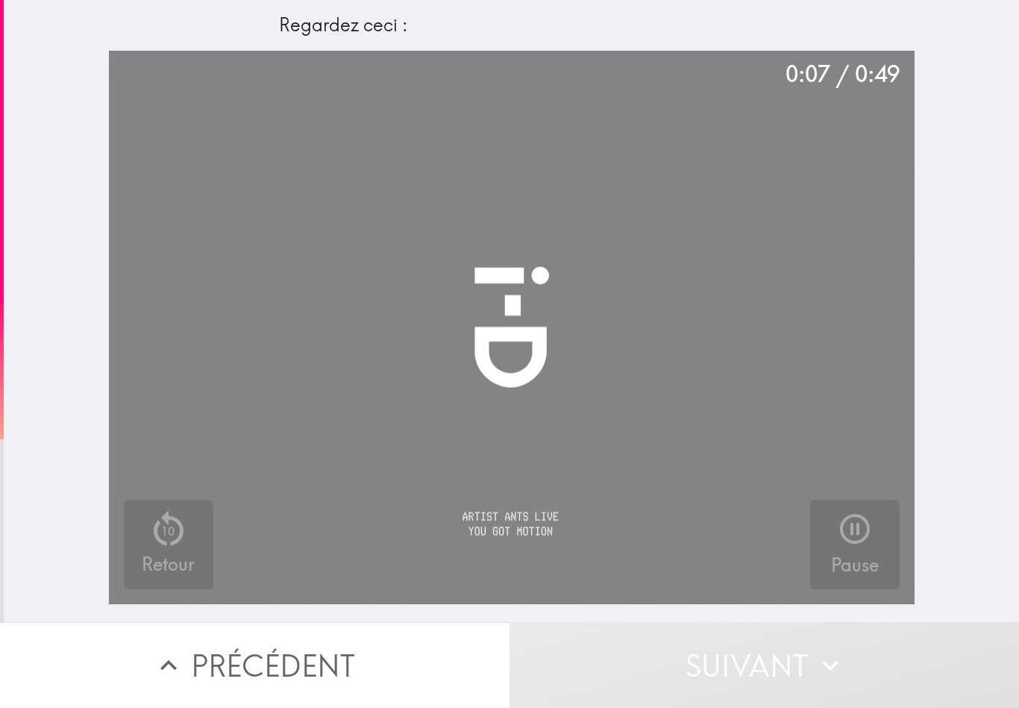
click at [355, 584] on video "button" at bounding box center [512, 328] width 806 height 554
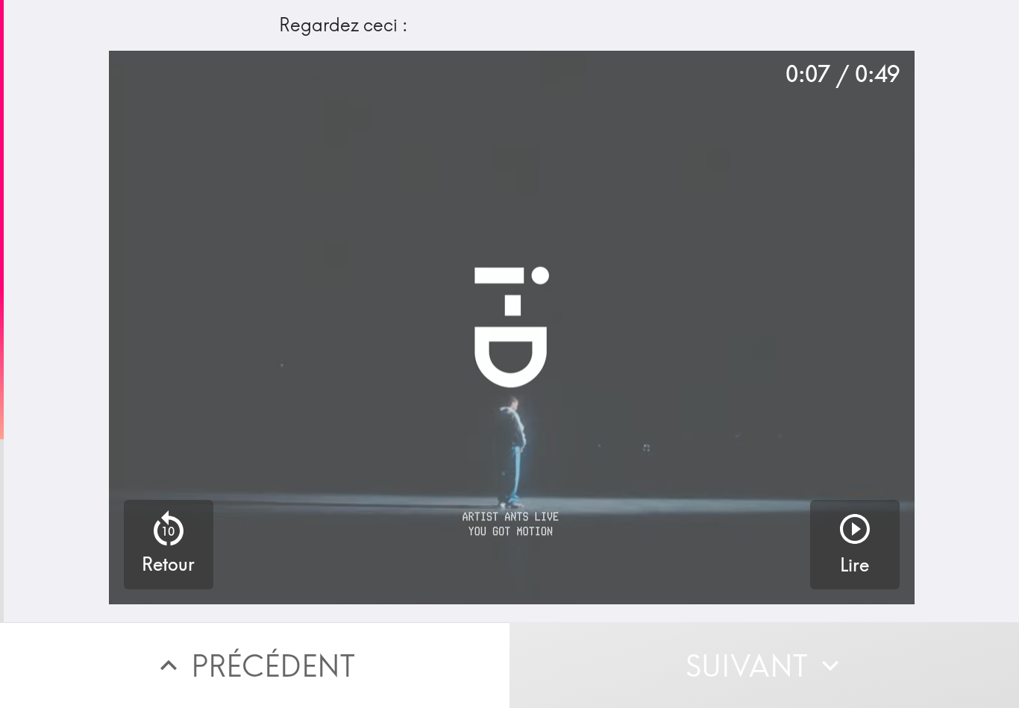
click at [373, 522] on video "button" at bounding box center [512, 328] width 806 height 554
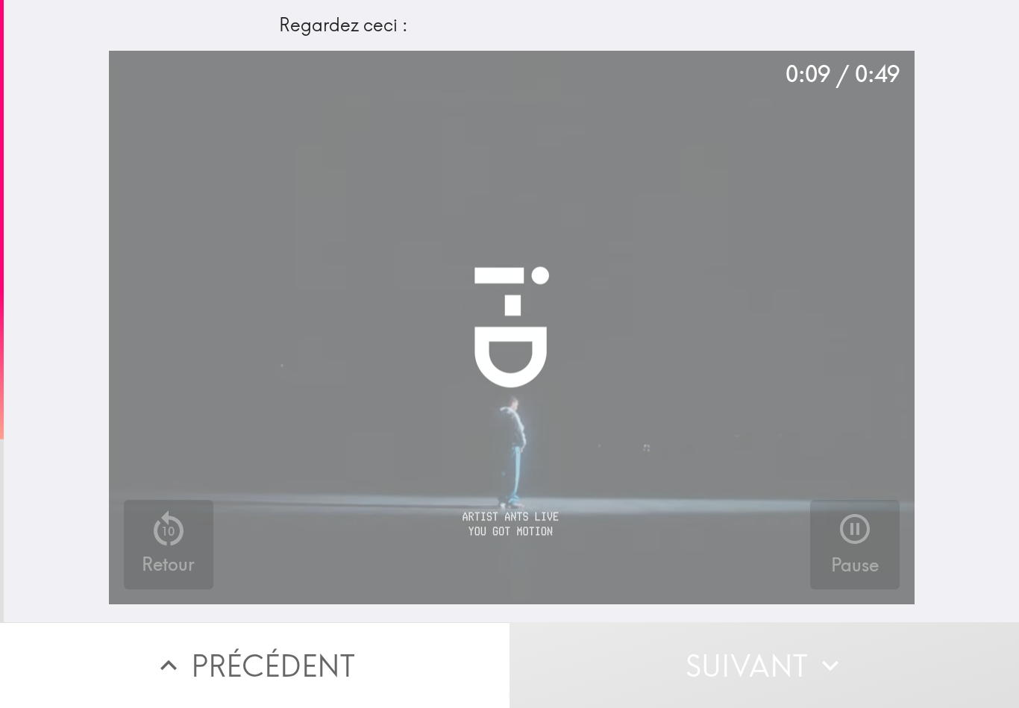
click at [357, 520] on video "button" at bounding box center [512, 328] width 806 height 554
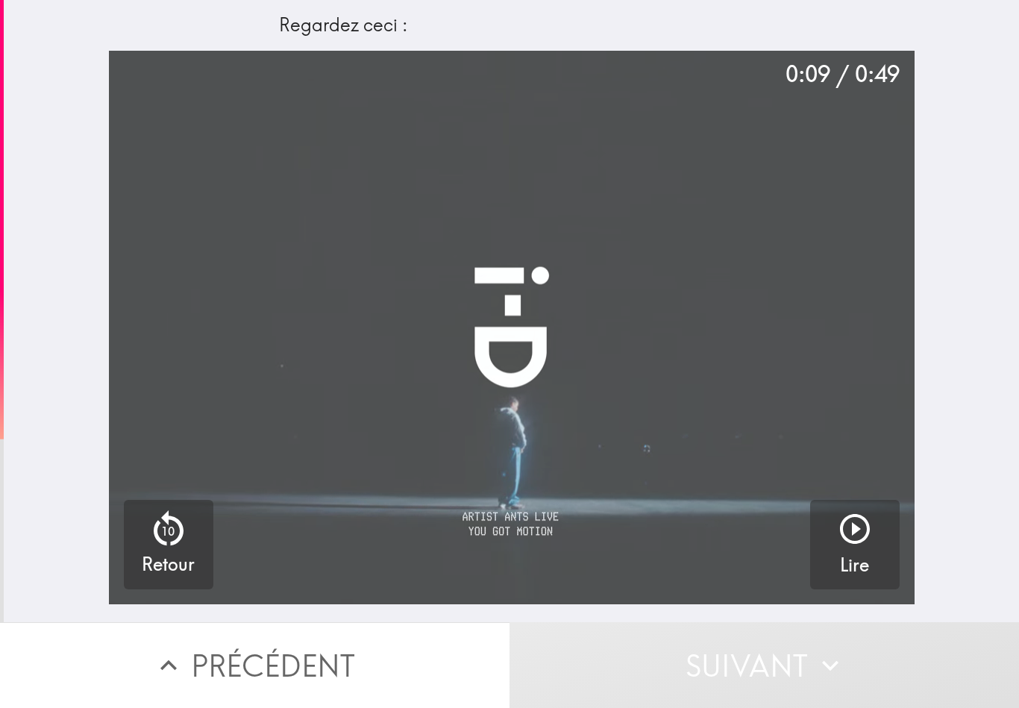
click at [364, 553] on video "button" at bounding box center [512, 328] width 806 height 554
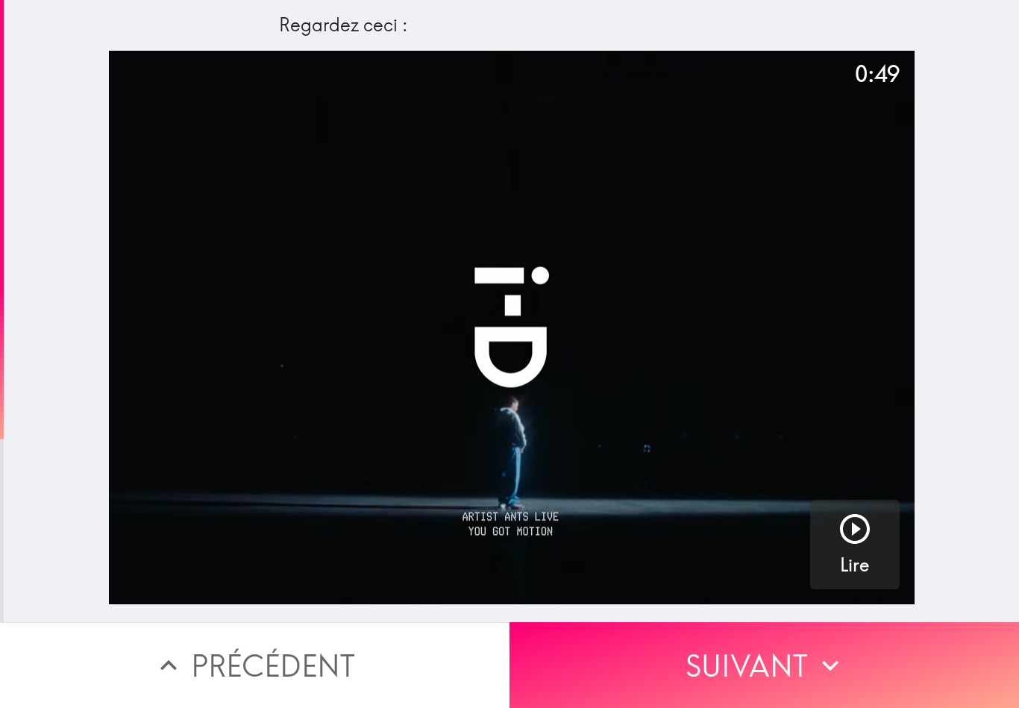
click at [809, 659] on button "Suivant" at bounding box center [765, 665] width 510 height 86
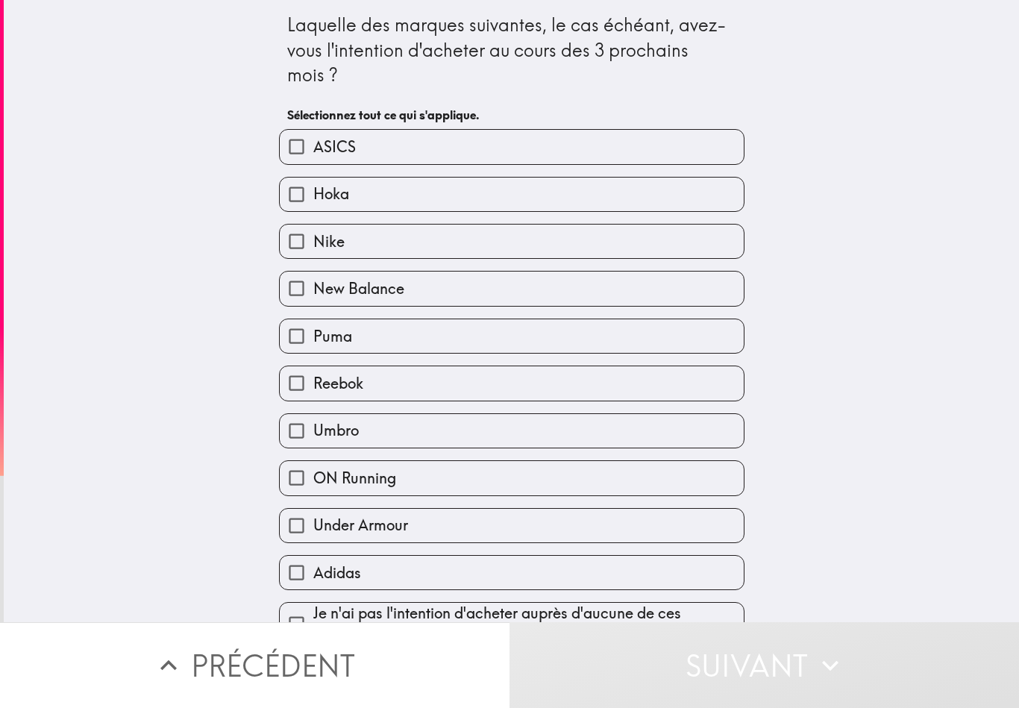
click at [628, 154] on label "ASICS" at bounding box center [512, 147] width 464 height 34
click at [313, 154] on input "ASICS" at bounding box center [297, 147] width 34 height 34
checkbox input "true"
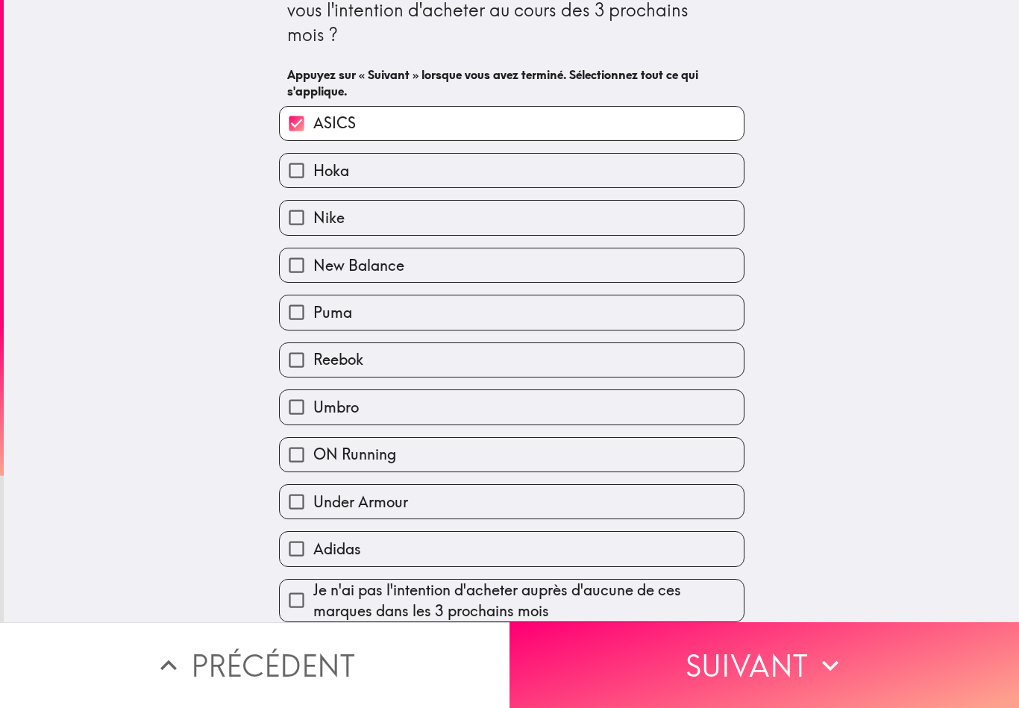
scroll to position [46, 0]
click at [676, 211] on label "Nike" at bounding box center [512, 218] width 464 height 34
click at [313, 211] on input "Nike" at bounding box center [297, 218] width 34 height 34
checkbox input "true"
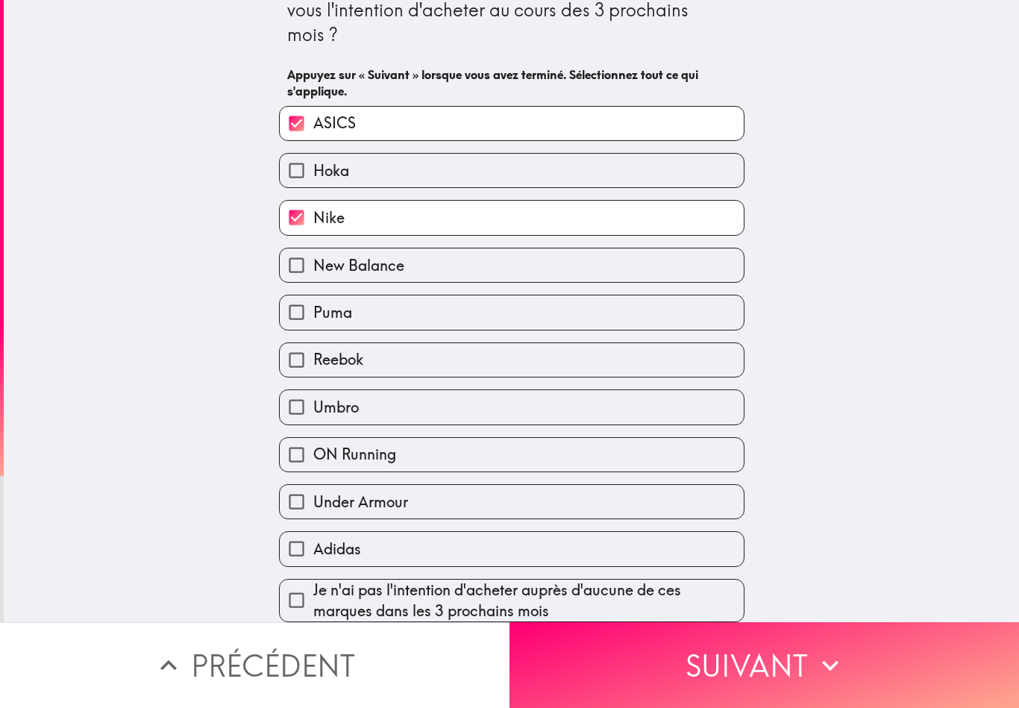
click at [764, 688] on button "Suivant" at bounding box center [765, 665] width 510 height 86
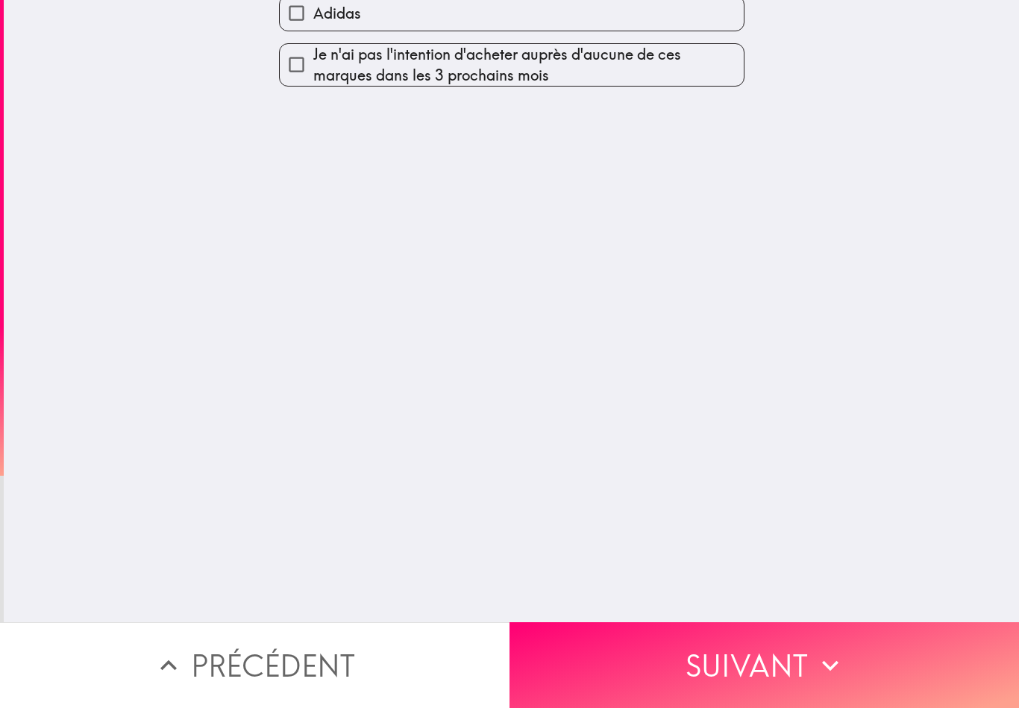
scroll to position [0, 0]
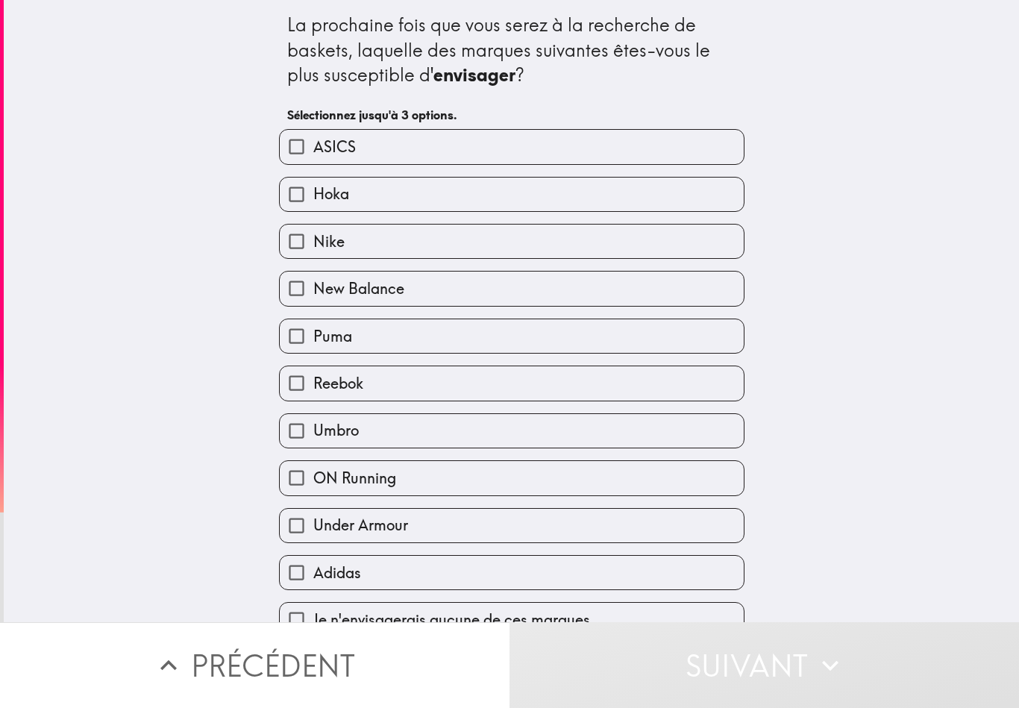
click at [665, 151] on label "ASICS" at bounding box center [512, 147] width 464 height 34
click at [313, 151] on input "ASICS" at bounding box center [297, 147] width 34 height 34
checkbox input "true"
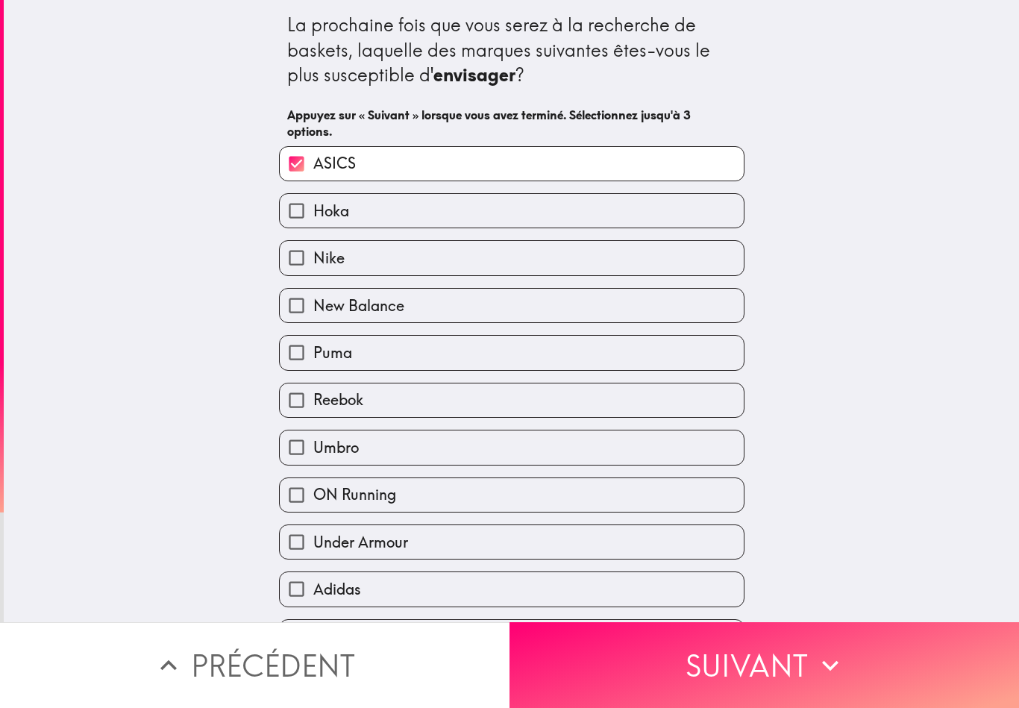
click at [580, 250] on label "Nike" at bounding box center [512, 258] width 464 height 34
click at [313, 250] on input "Nike" at bounding box center [297, 258] width 34 height 34
checkbox input "true"
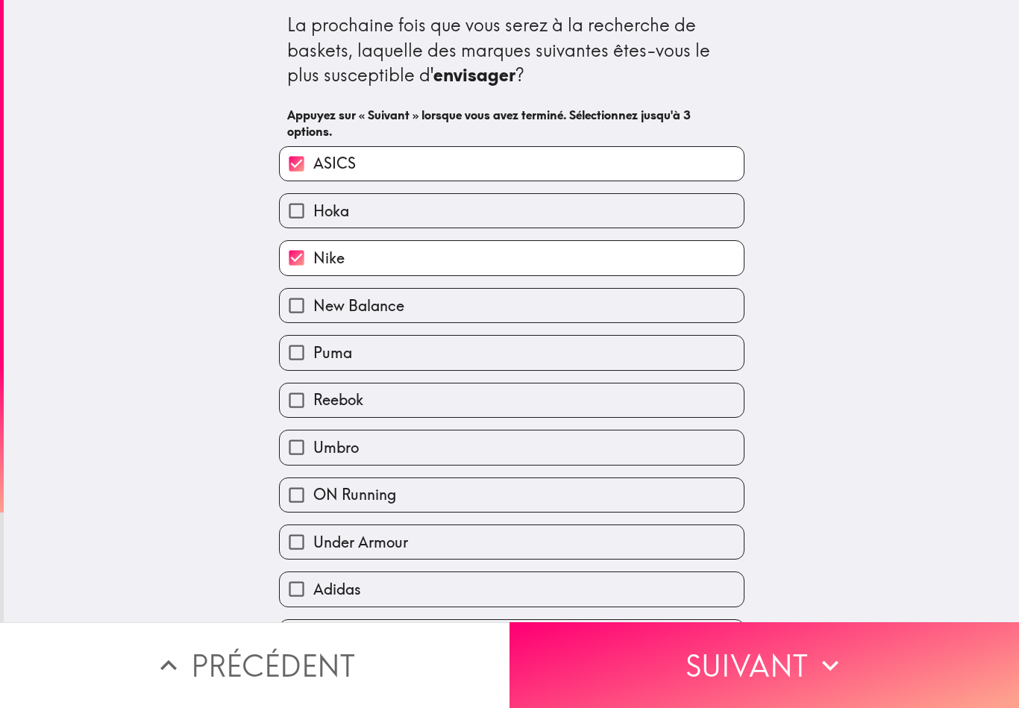
click at [547, 358] on label "Puma" at bounding box center [512, 353] width 464 height 34
click at [313, 358] on input "Puma" at bounding box center [297, 353] width 34 height 34
checkbox input "true"
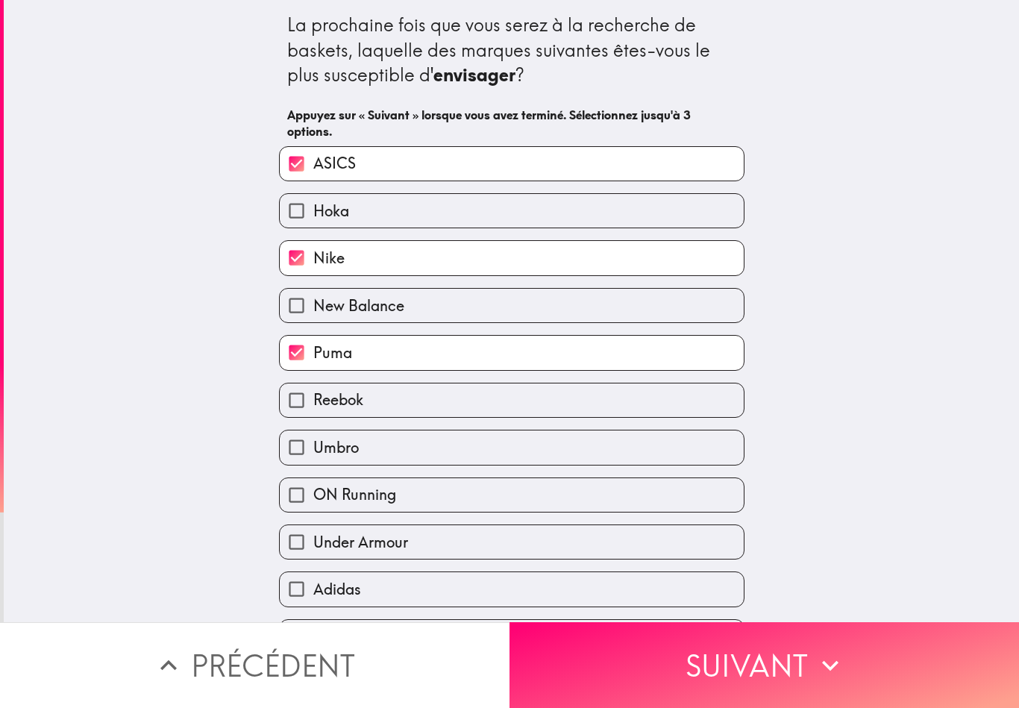
click at [561, 313] on label "New Balance" at bounding box center [512, 306] width 464 height 34
click at [313, 313] on input "New Balance" at bounding box center [297, 306] width 34 height 34
checkbox input "true"
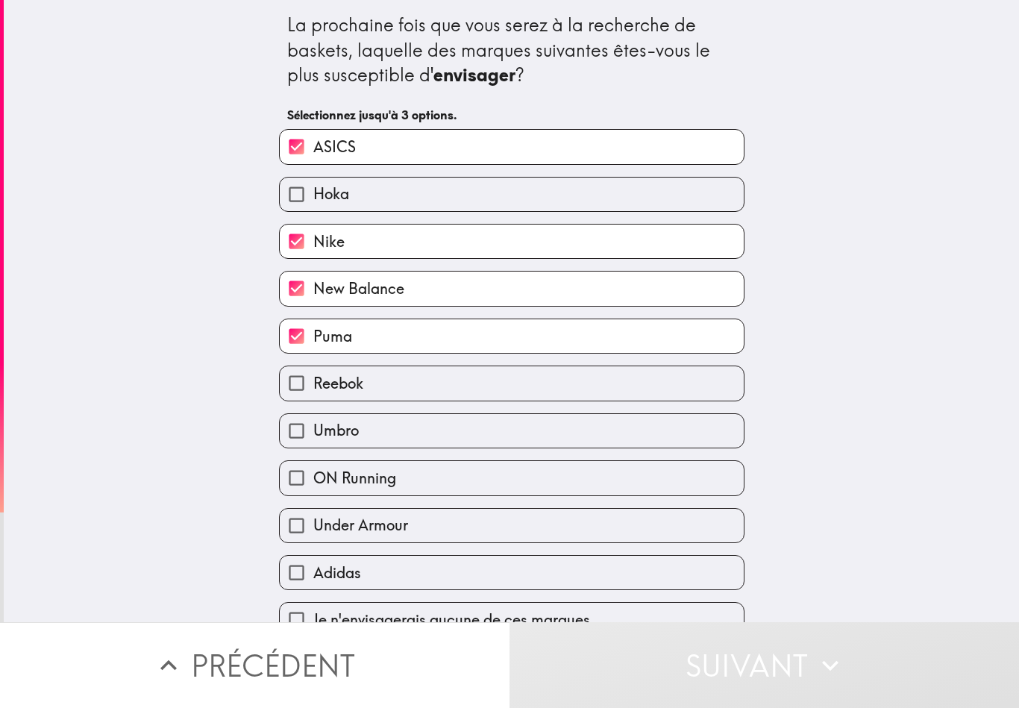
click at [566, 384] on label "Reebok" at bounding box center [512, 383] width 464 height 34
click at [313, 384] on input "Reebok" at bounding box center [297, 383] width 34 height 34
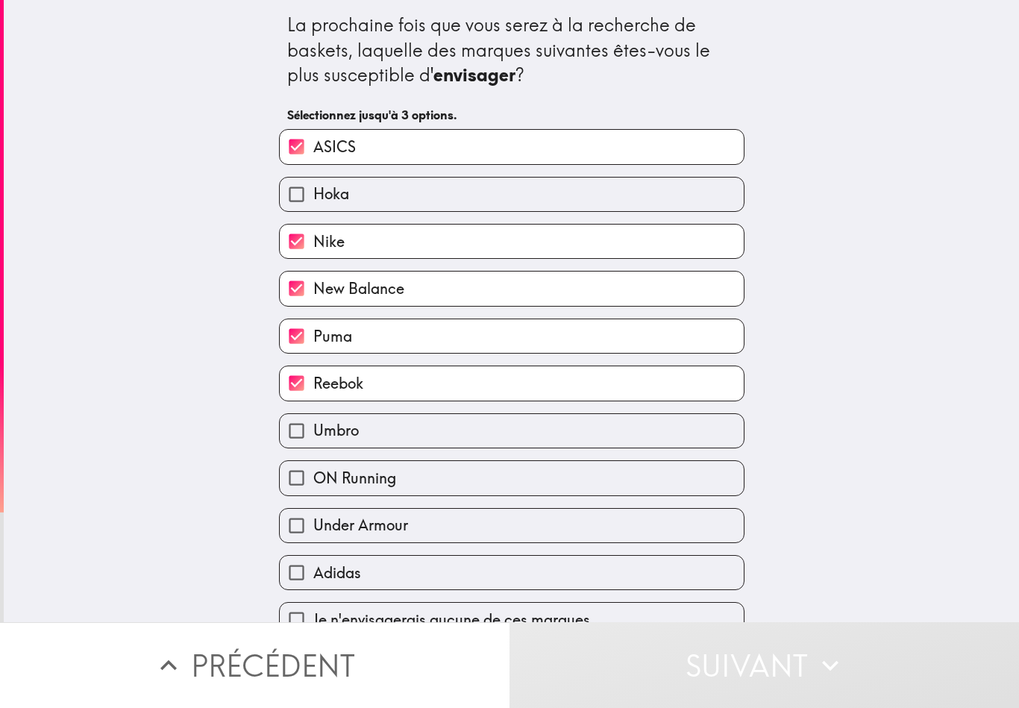
click at [622, 372] on label "Reebok" at bounding box center [512, 383] width 464 height 34
click at [313, 372] on input "Reebok" at bounding box center [297, 383] width 34 height 34
checkbox input "false"
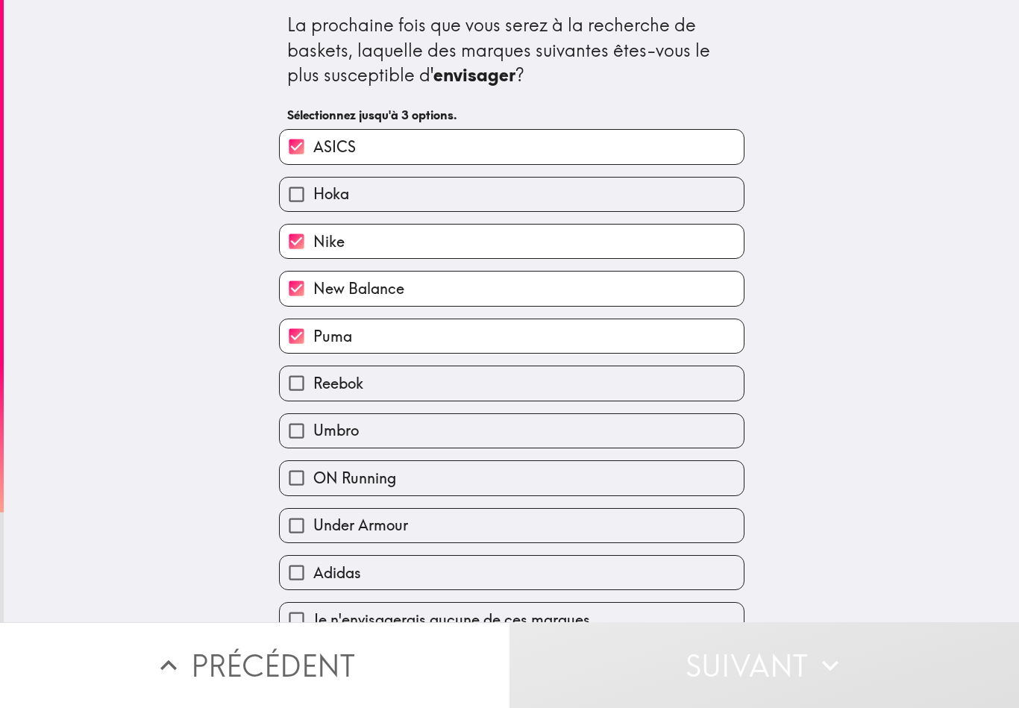
click at [643, 348] on label "Puma" at bounding box center [512, 336] width 464 height 34
click at [313, 348] on input "Puma" at bounding box center [297, 336] width 34 height 34
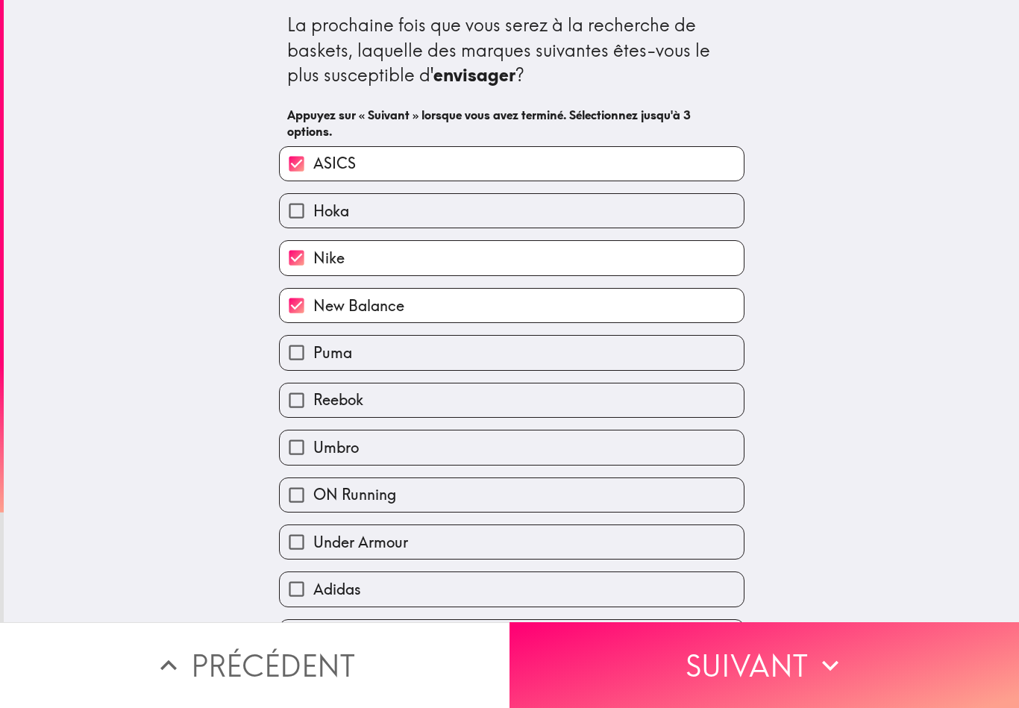
click at [630, 354] on label "Puma" at bounding box center [512, 353] width 464 height 34
click at [313, 354] on input "Puma" at bounding box center [297, 353] width 34 height 34
checkbox input "true"
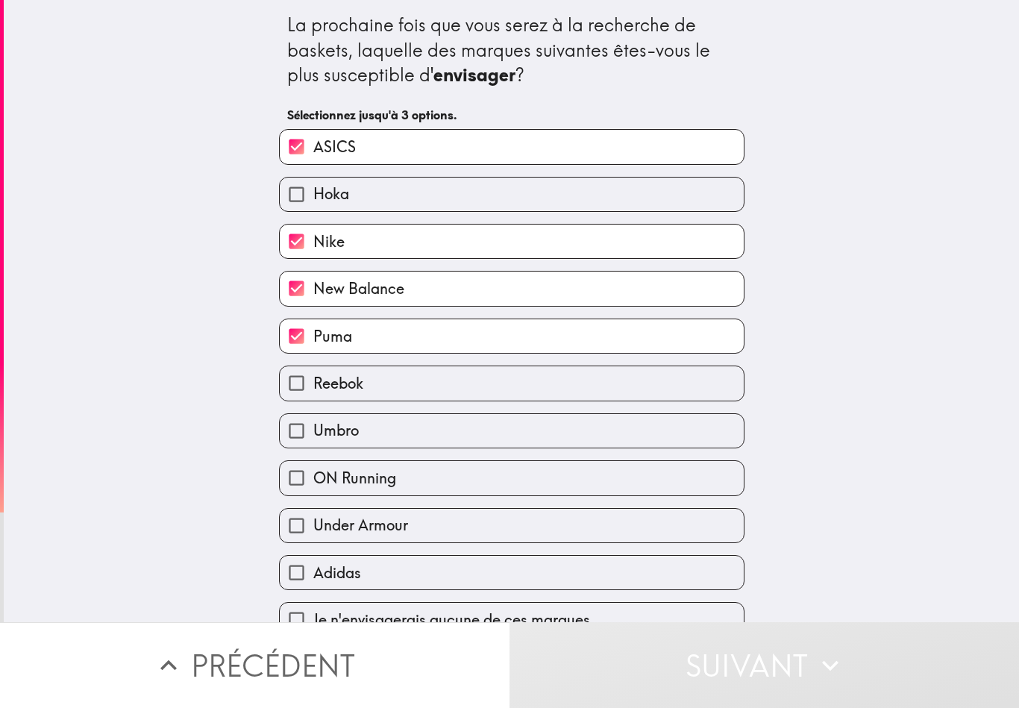
click at [621, 278] on label "New Balance" at bounding box center [512, 289] width 464 height 34
click at [313, 278] on input "New Balance" at bounding box center [297, 289] width 34 height 34
checkbox input "false"
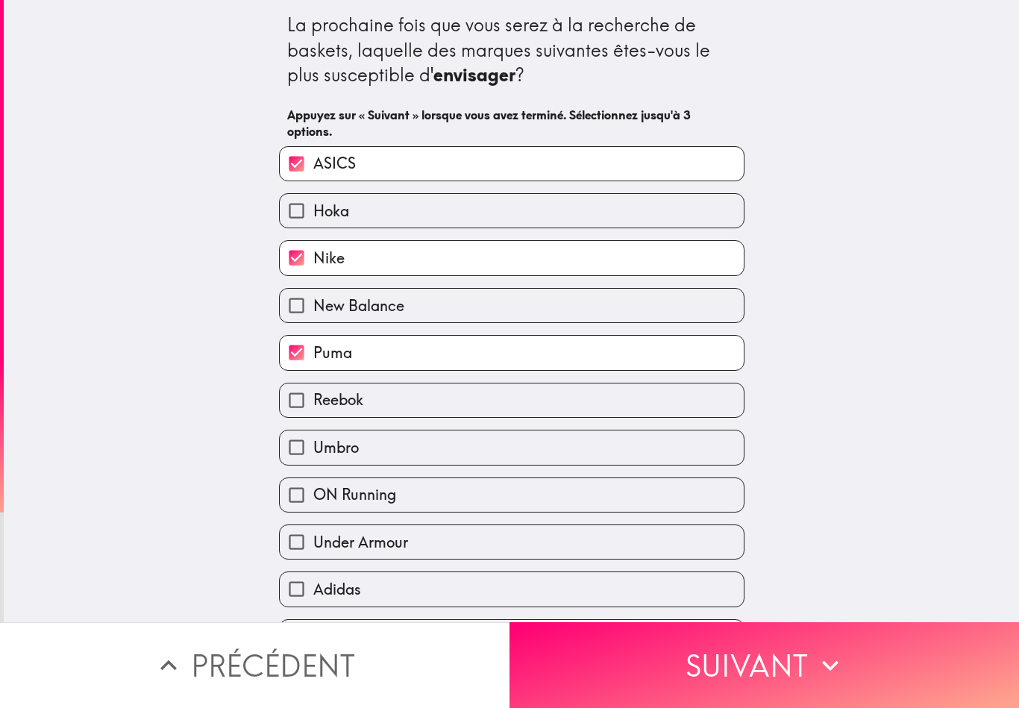
click at [745, 651] on button "Suivant" at bounding box center [765, 665] width 510 height 86
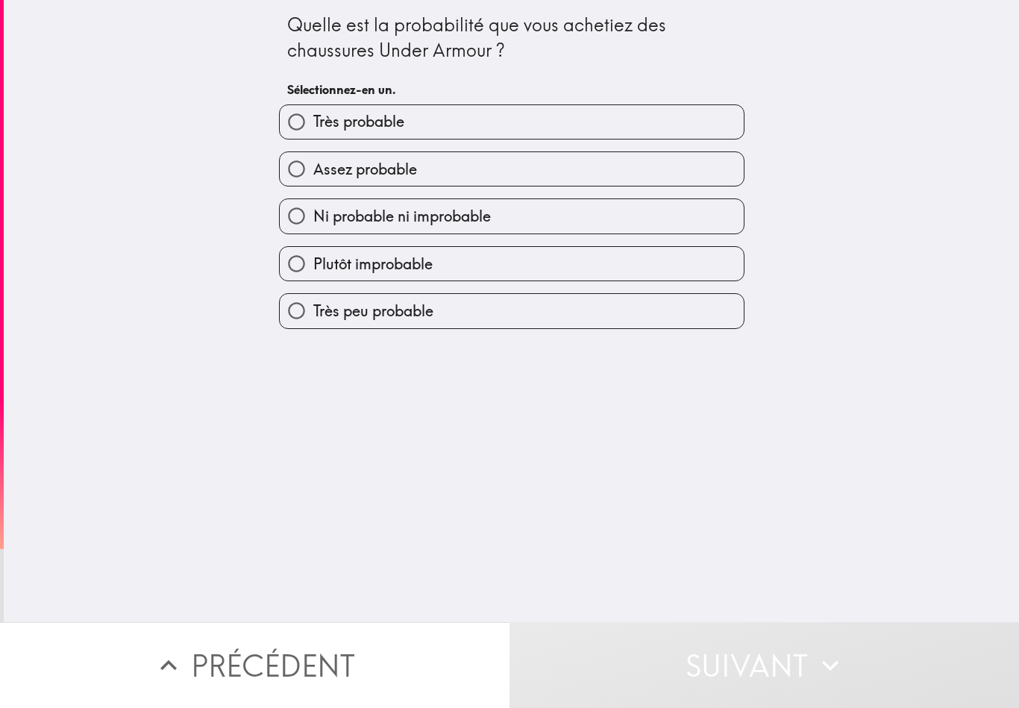
click at [643, 119] on label "Très probable" at bounding box center [512, 122] width 464 height 34
click at [313, 119] on input "Très probable" at bounding box center [297, 122] width 34 height 34
radio input "true"
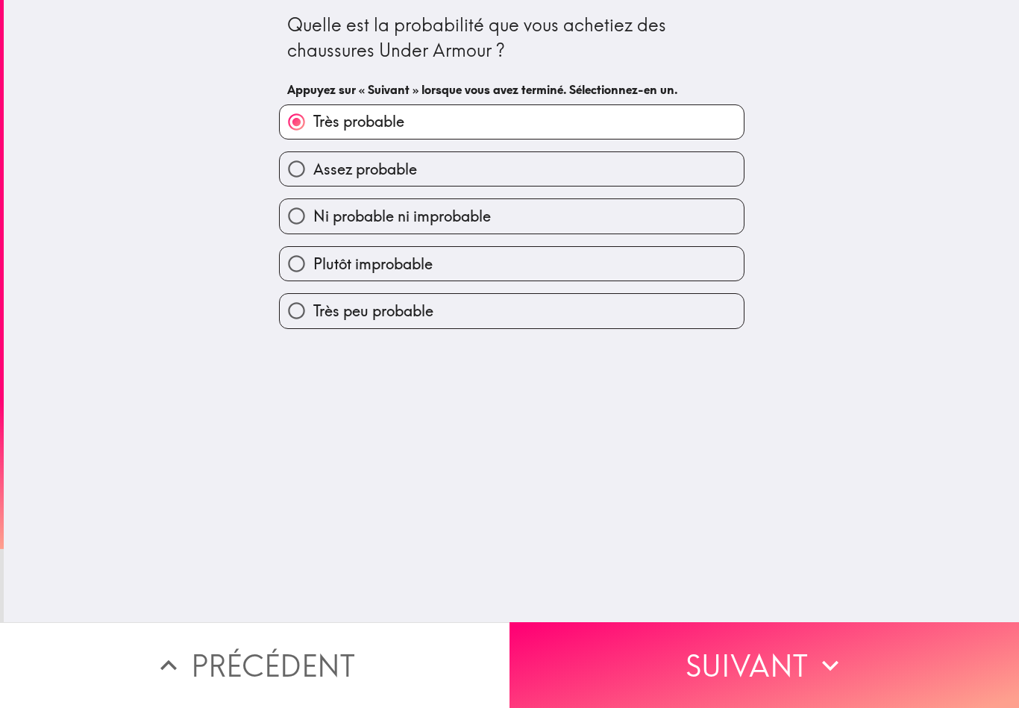
click at [652, 178] on label "Assez probable" at bounding box center [512, 169] width 464 height 34
click at [313, 178] on input "Assez probable" at bounding box center [297, 169] width 34 height 34
radio input "true"
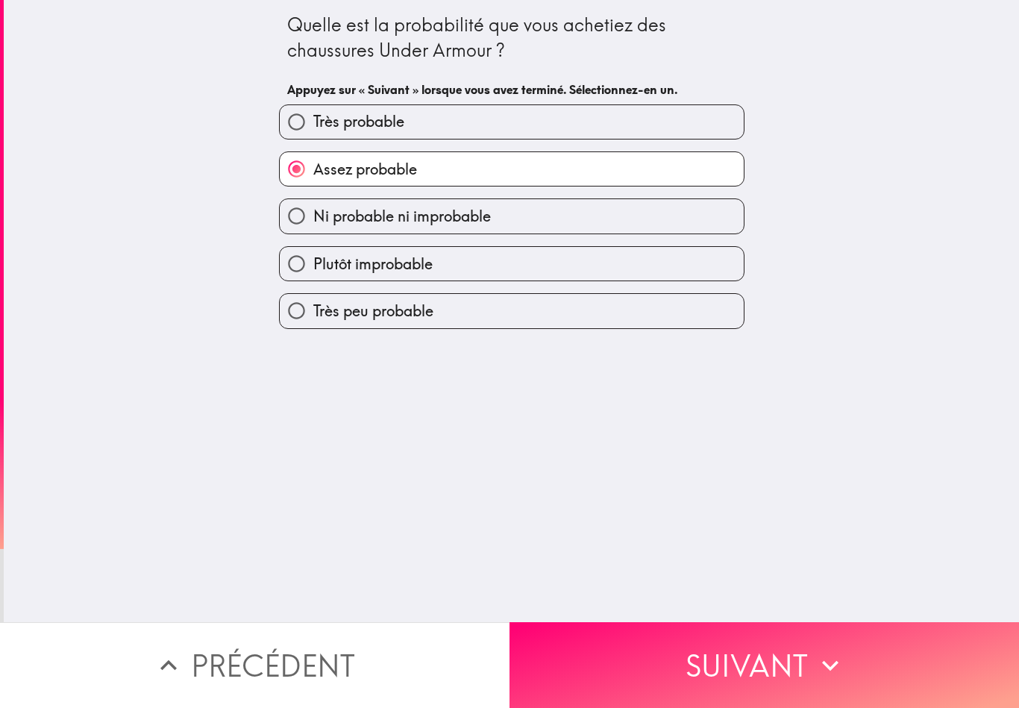
click at [607, 222] on label "Ni probable ni improbable" at bounding box center [512, 216] width 464 height 34
click at [313, 222] on input "Ni probable ni improbable" at bounding box center [297, 216] width 34 height 34
radio input "true"
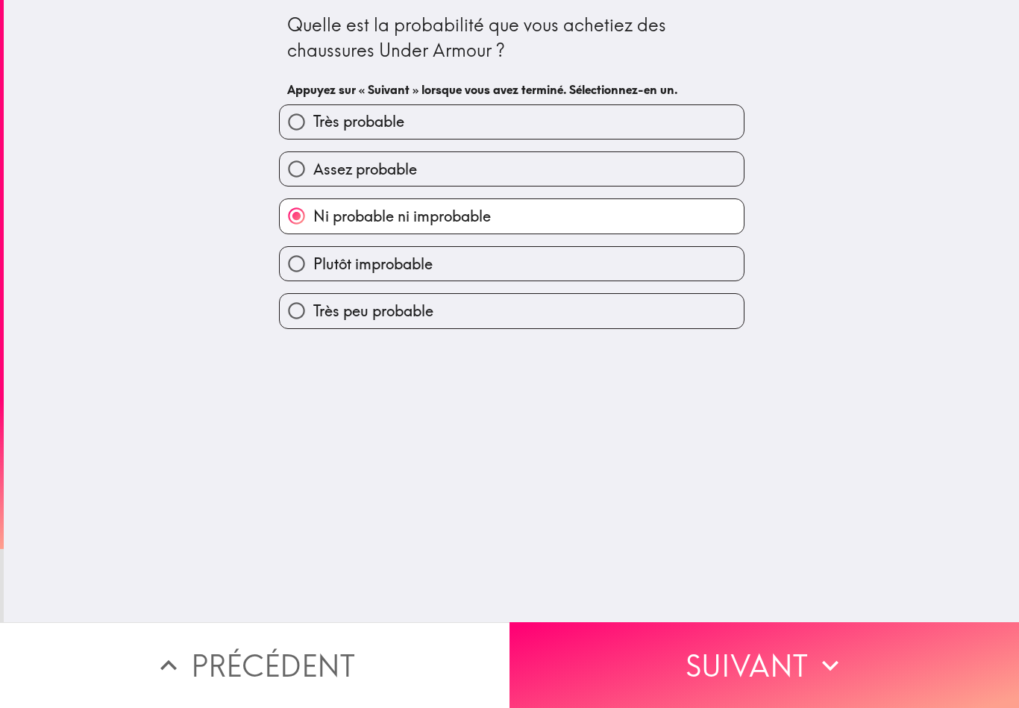
click at [609, 279] on label "Plutôt improbable" at bounding box center [512, 264] width 464 height 34
click at [313, 279] on input "Plutôt improbable" at bounding box center [297, 264] width 34 height 34
radio input "true"
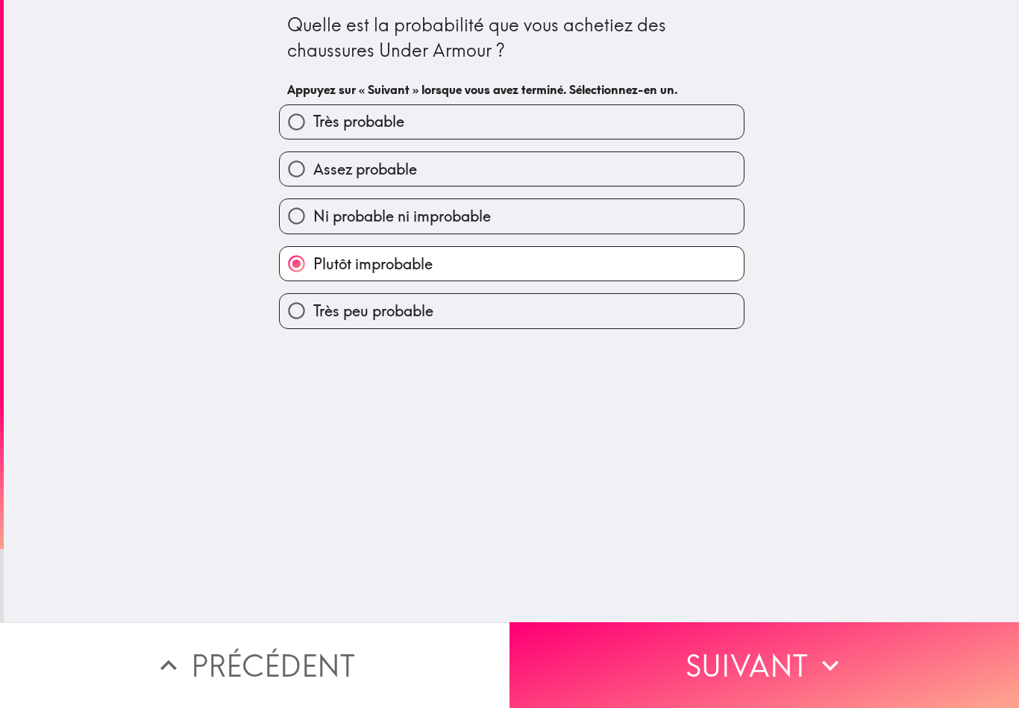
click at [696, 667] on button "Suivant" at bounding box center [765, 665] width 510 height 86
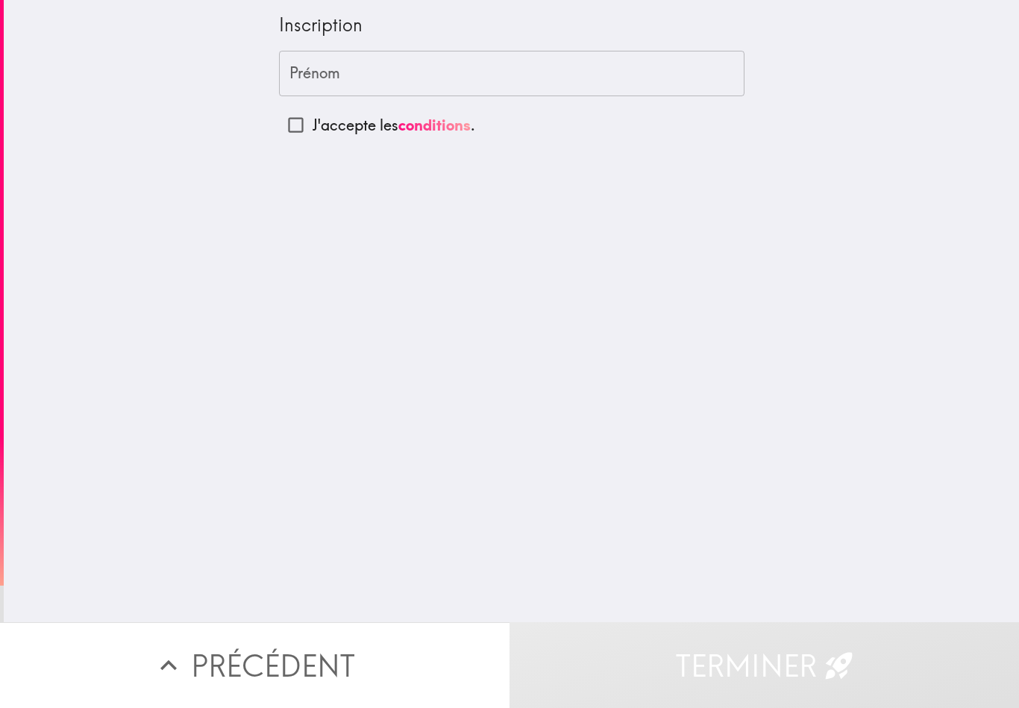
click at [654, 73] on input "Prénom" at bounding box center [512, 74] width 466 height 46
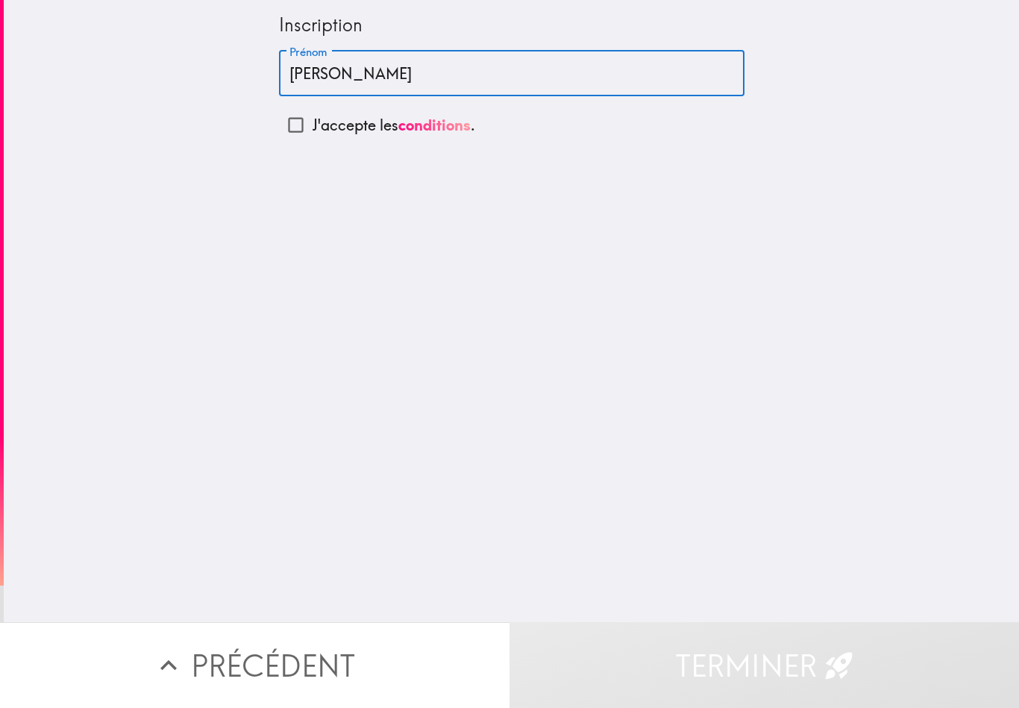
type input "[PERSON_NAME]"
click at [296, 114] on input "J'accepte les conditions ." at bounding box center [296, 125] width 34 height 34
checkbox input "true"
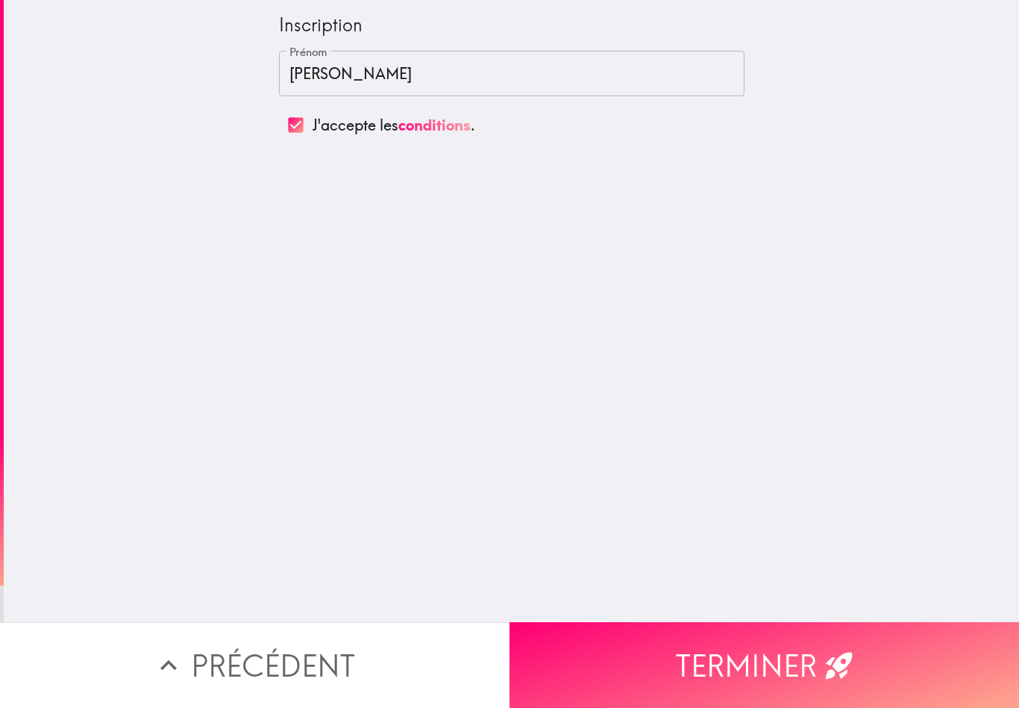
click at [821, 648] on button "Terminer" at bounding box center [765, 665] width 510 height 86
